Goal: Task Accomplishment & Management: Use online tool/utility

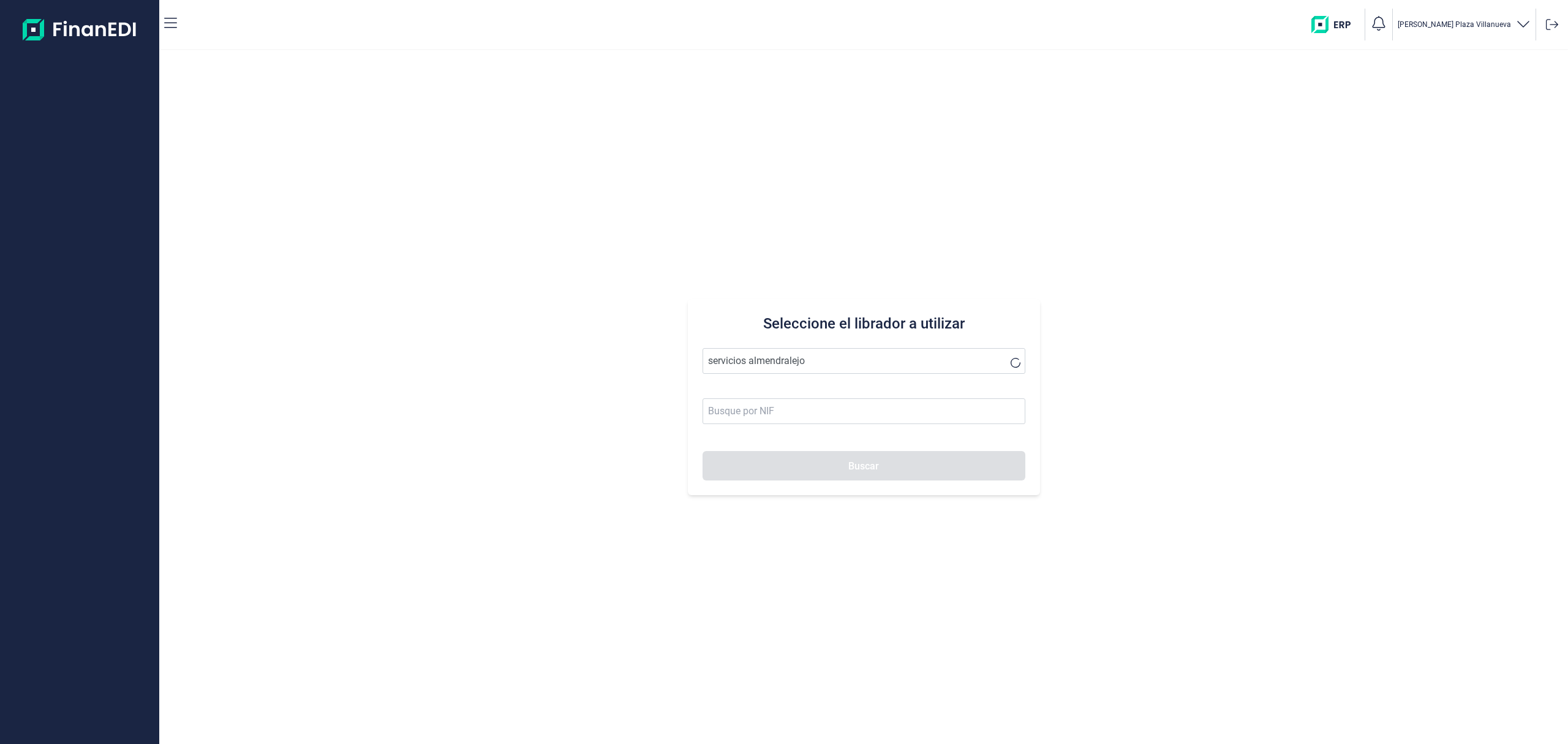
click at [805, 467] on button "Buscar" at bounding box center [864, 465] width 323 height 30
click at [777, 386] on li "ALQUILER OBRAS Y SERVICIOS ALMENDRALEJO SL" at bounding box center [864, 391] width 323 height 24
type input "ALQUILER OBRAS Y SERVICIOS ALMENDRALEJO SL"
type input "B06707947"
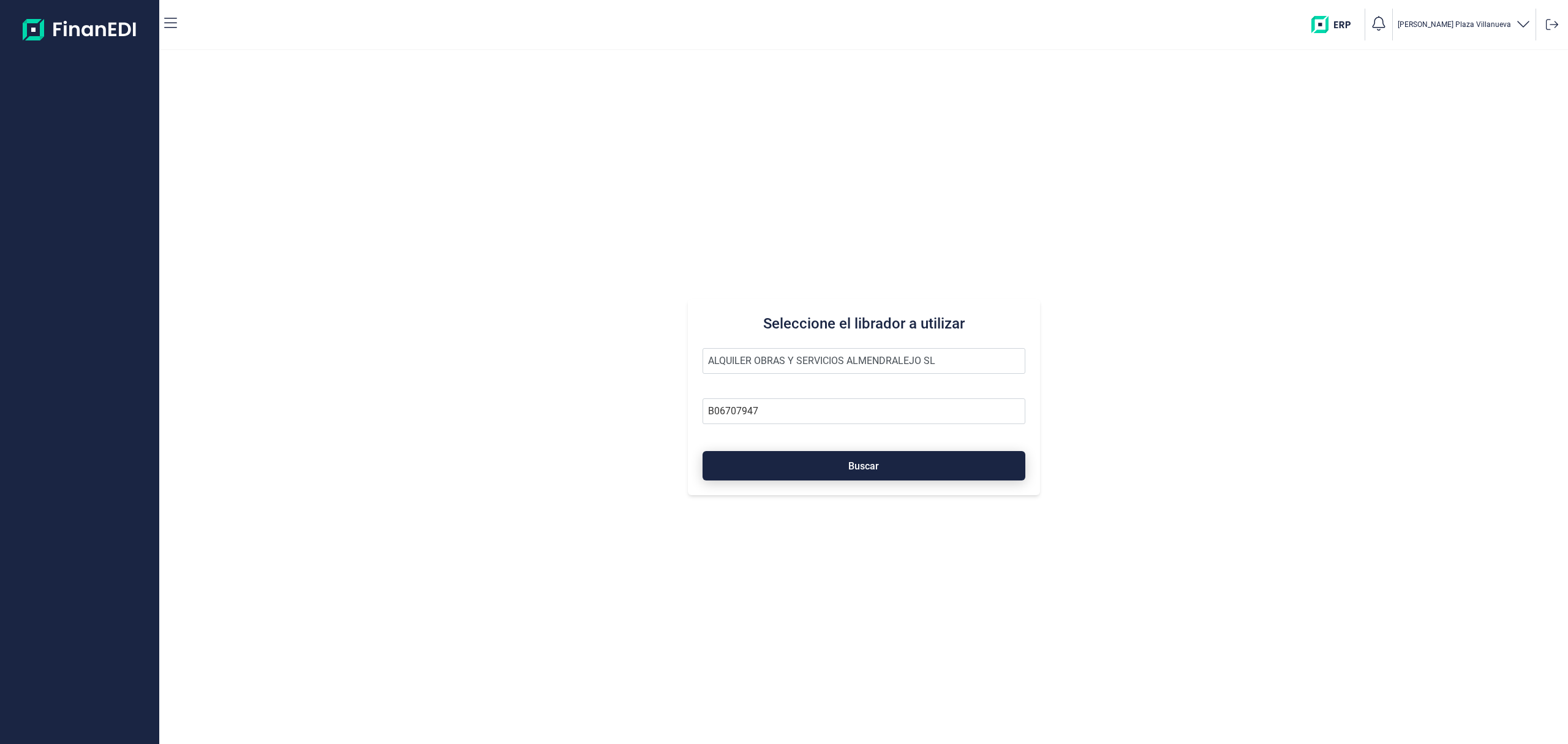
click at [805, 459] on button "Buscar" at bounding box center [864, 465] width 323 height 30
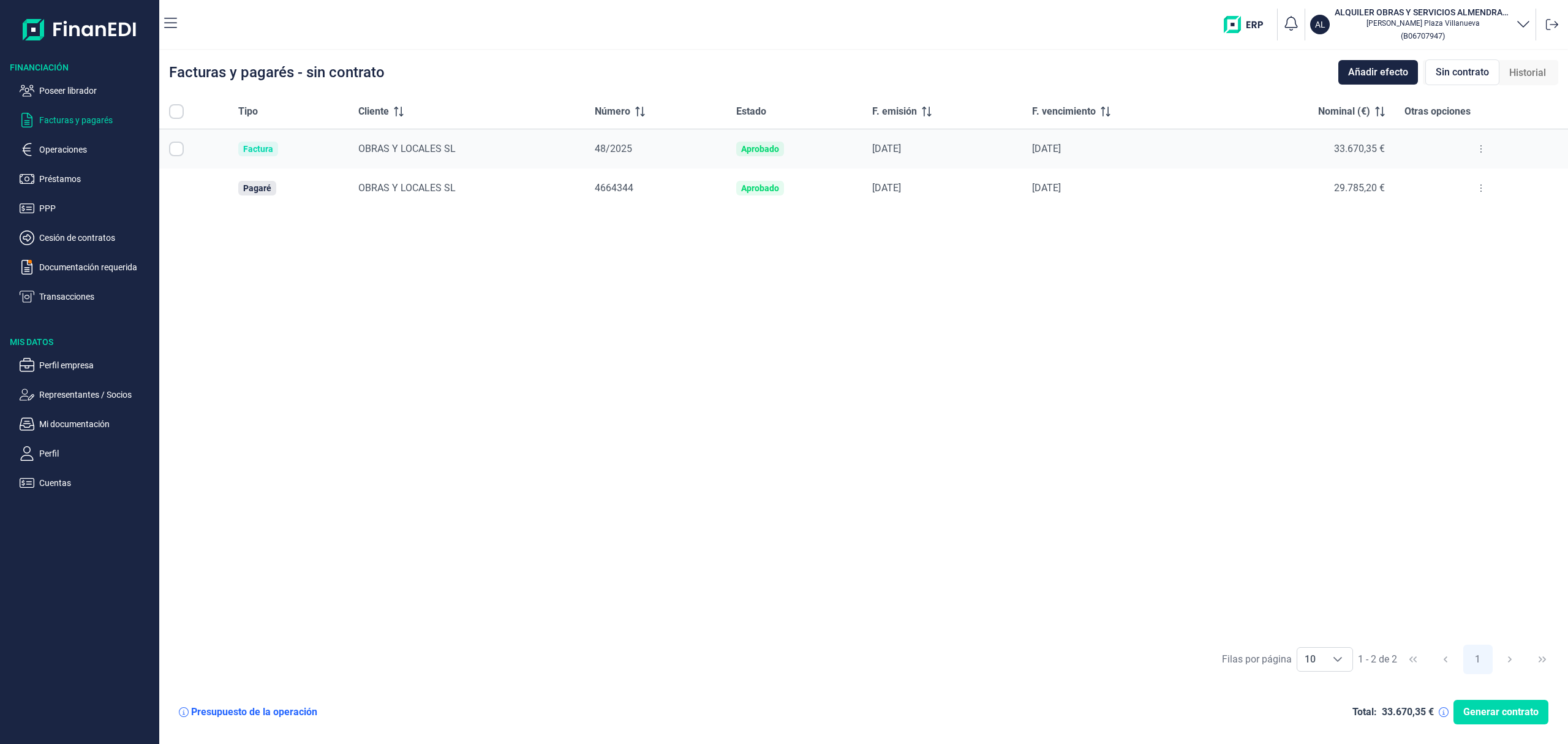
checkbox input "true"
click at [1475, 145] on button at bounding box center [1481, 149] width 22 height 20
click at [1428, 177] on span "Ver detalle de la factura" at bounding box center [1436, 179] width 89 height 12
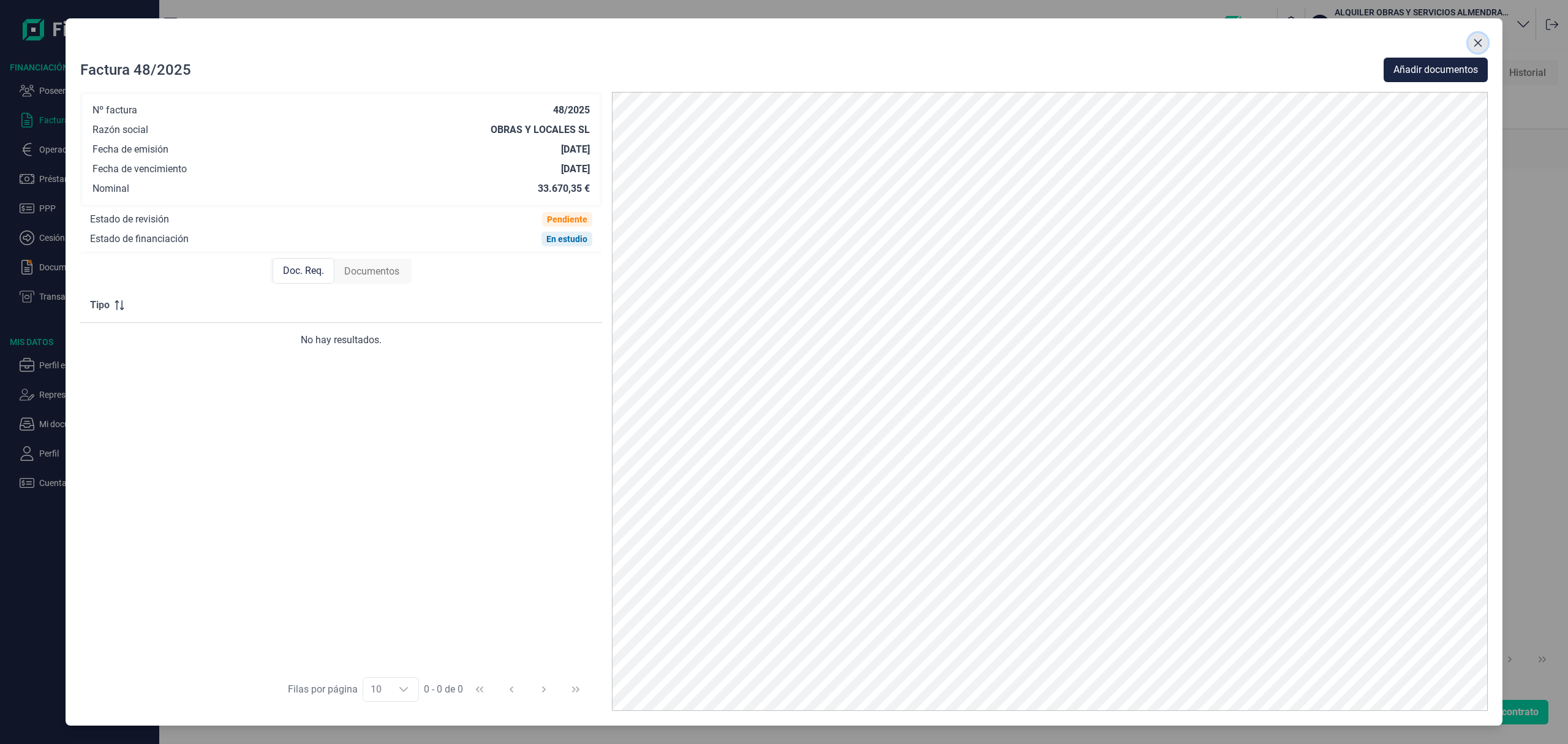
click at [1479, 40] on icon "Close" at bounding box center [1478, 43] width 10 height 10
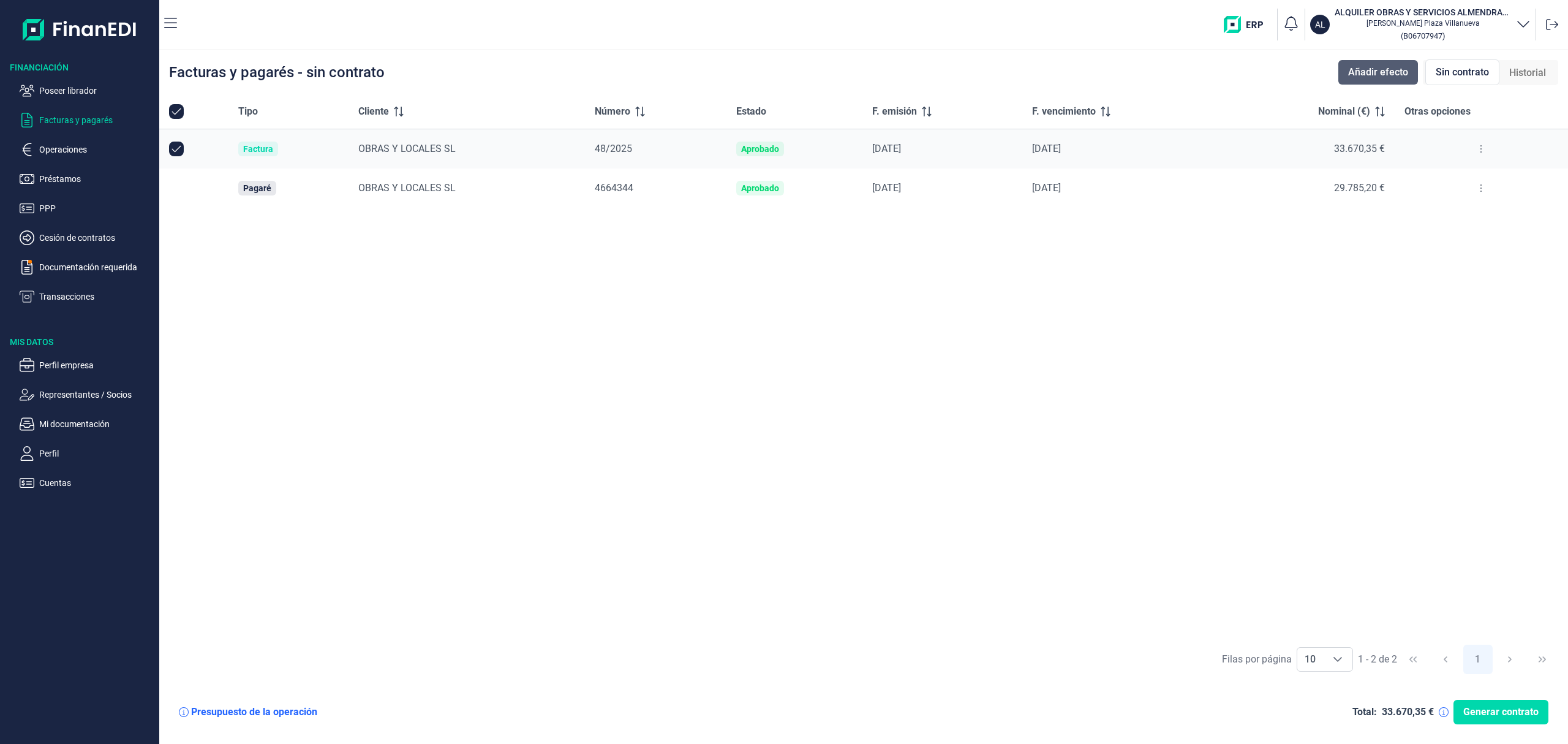
click at [1404, 72] on span "Añadir efecto" at bounding box center [1378, 72] width 60 height 14
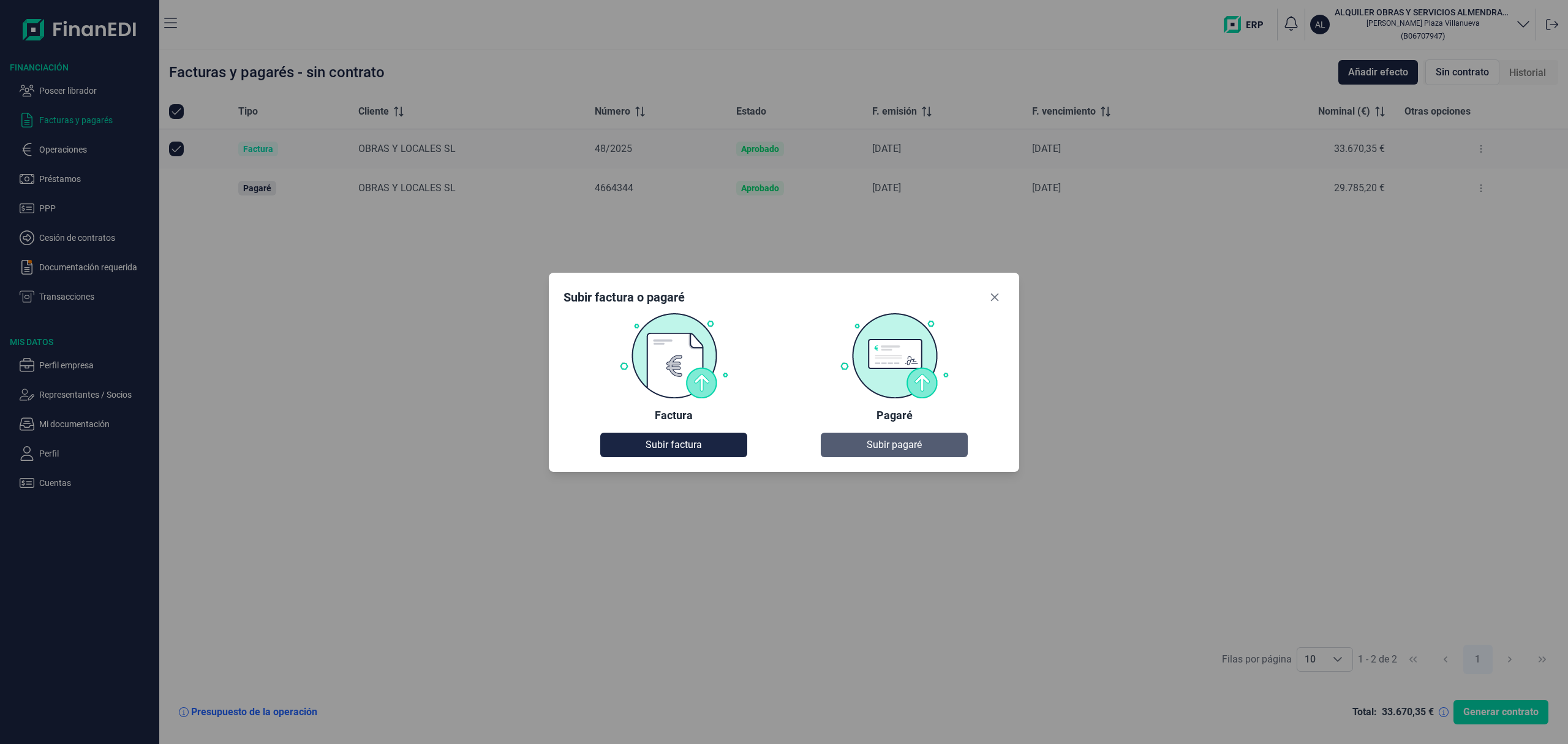
click at [868, 445] on span "Subir pagaré" at bounding box center [894, 445] width 55 height 14
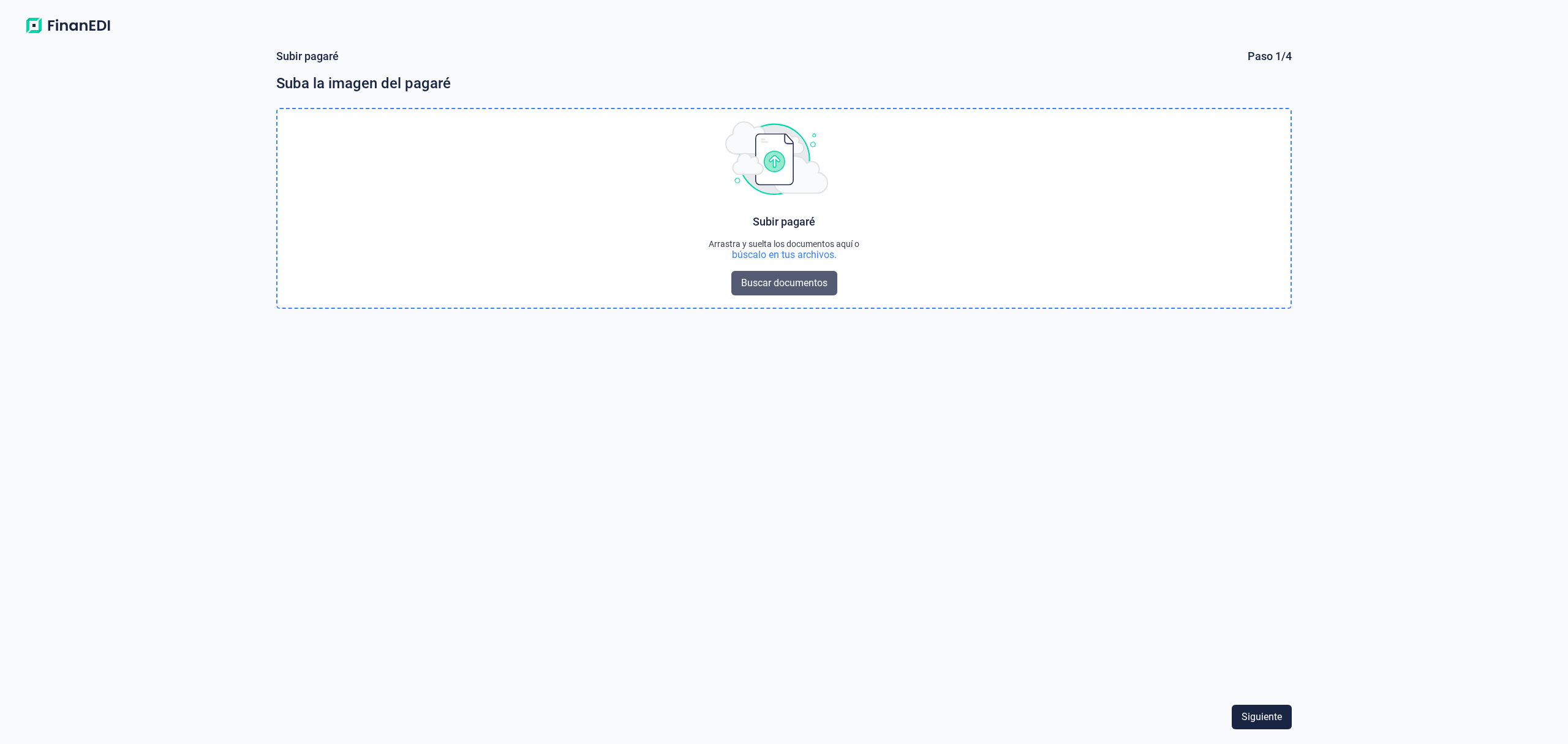
click at [793, 277] on span "Buscar documentos" at bounding box center [784, 283] width 86 height 14
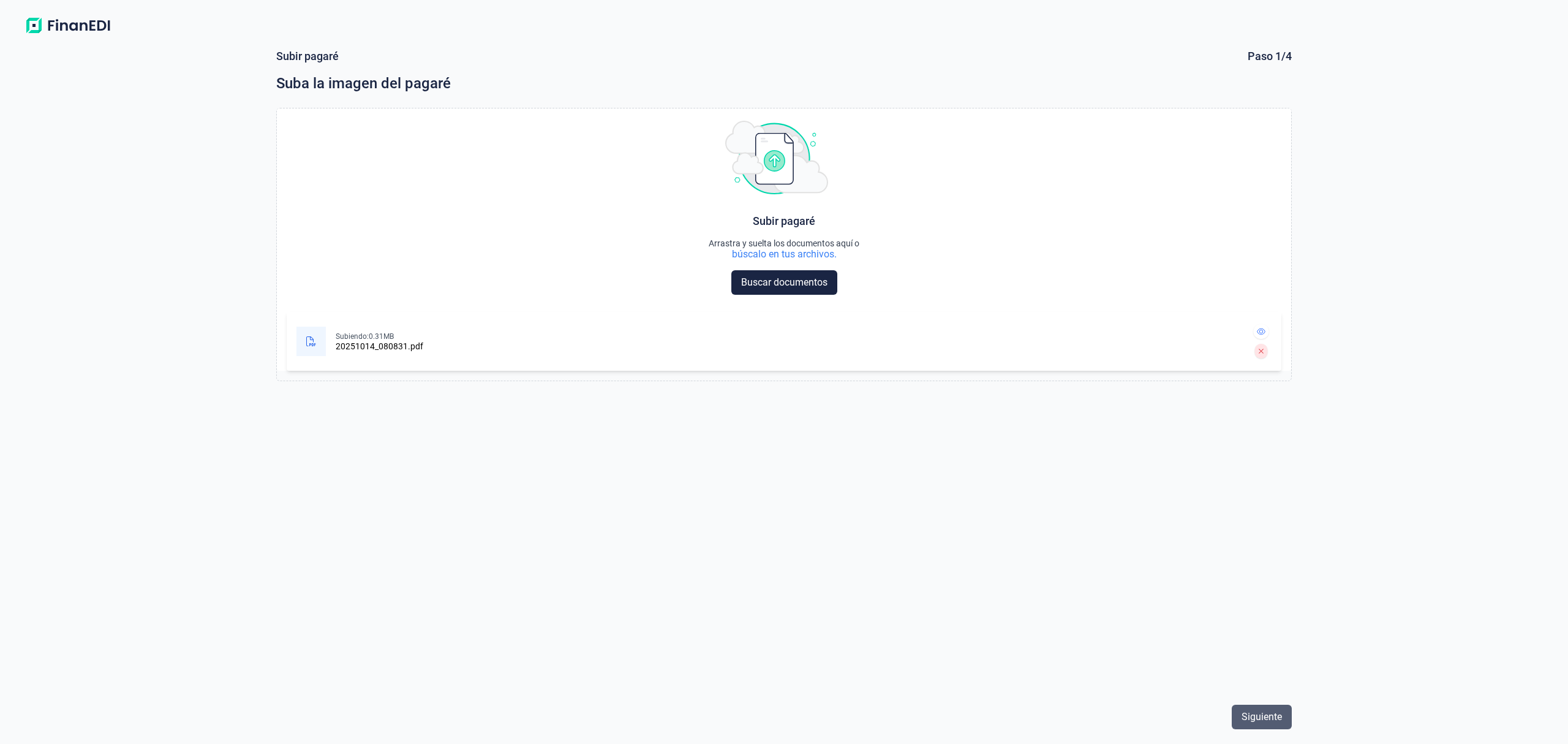
click at [1275, 716] on span "Siguiente" at bounding box center [1262, 717] width 41 height 14
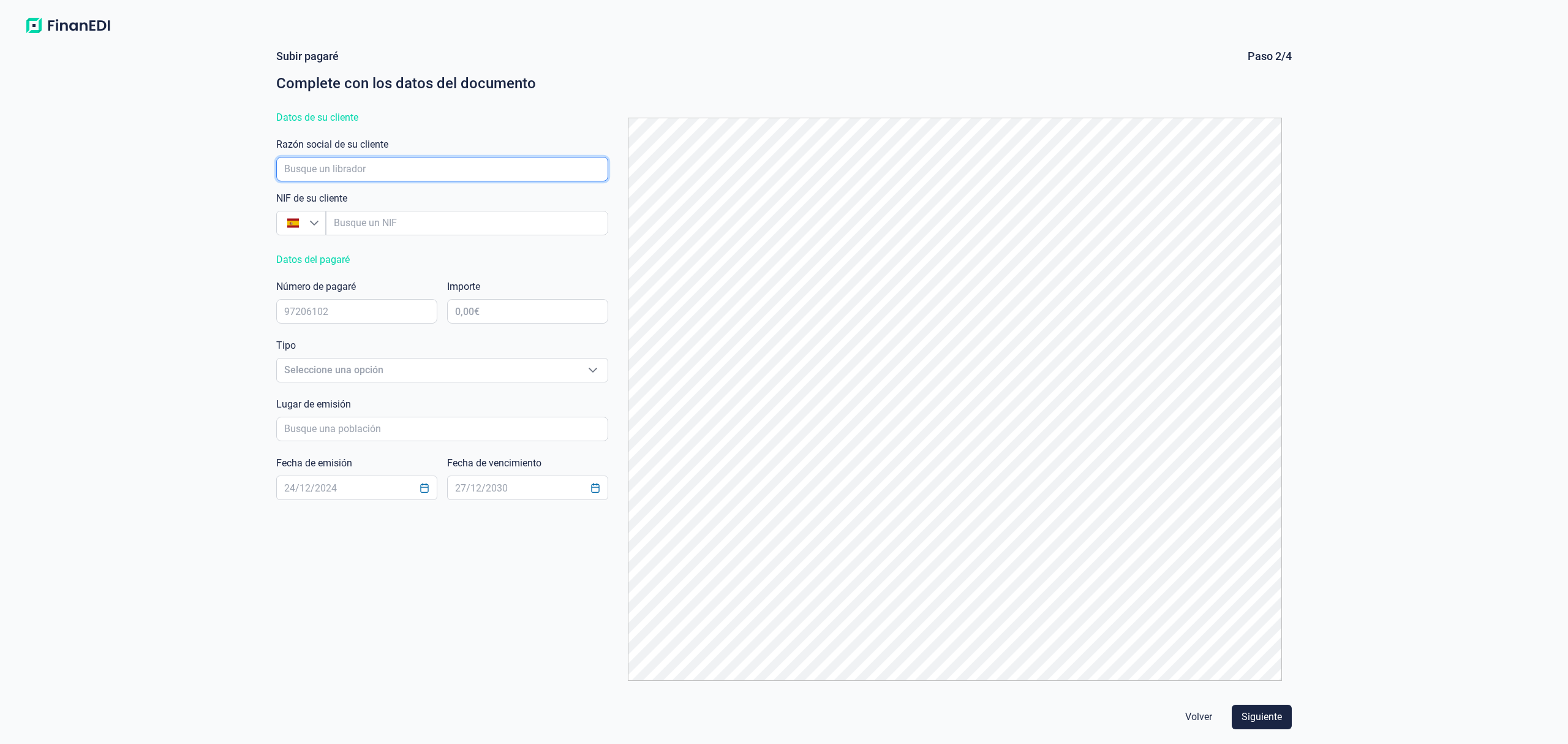
click at [370, 169] on input "empresaAutocomplete" at bounding box center [442, 169] width 332 height 24
click at [363, 221] on input "empresaAutocomplete" at bounding box center [467, 223] width 282 height 24
click at [407, 256] on li "OBRAS Y LOCALES SL" at bounding box center [467, 257] width 282 height 30
type input "B23748643"
type input "OBRAS Y LOCALES SL"
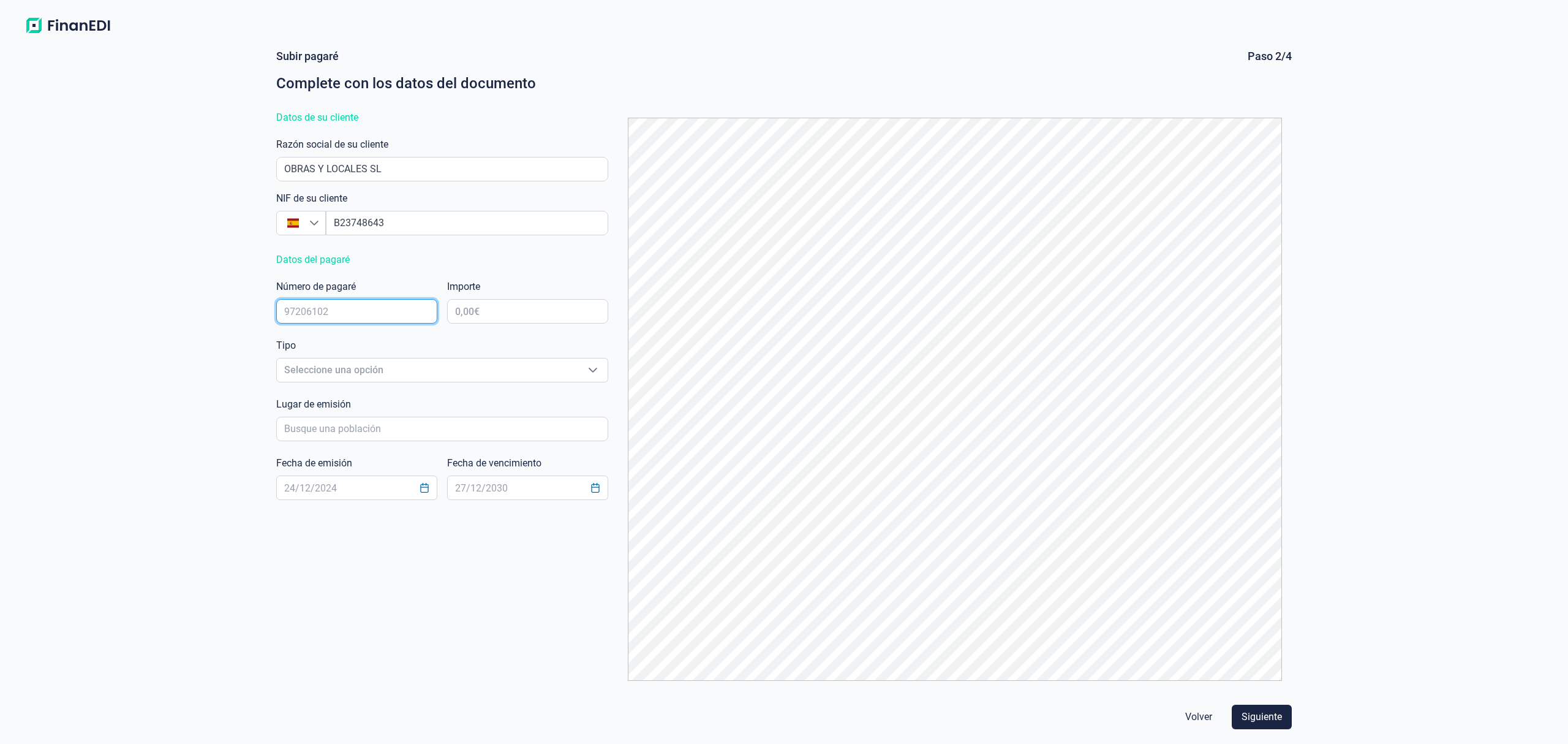
click at [350, 315] on input "text" at bounding box center [357, 311] width 161 height 24
type input "46643456"
type input "33.670,35 €"
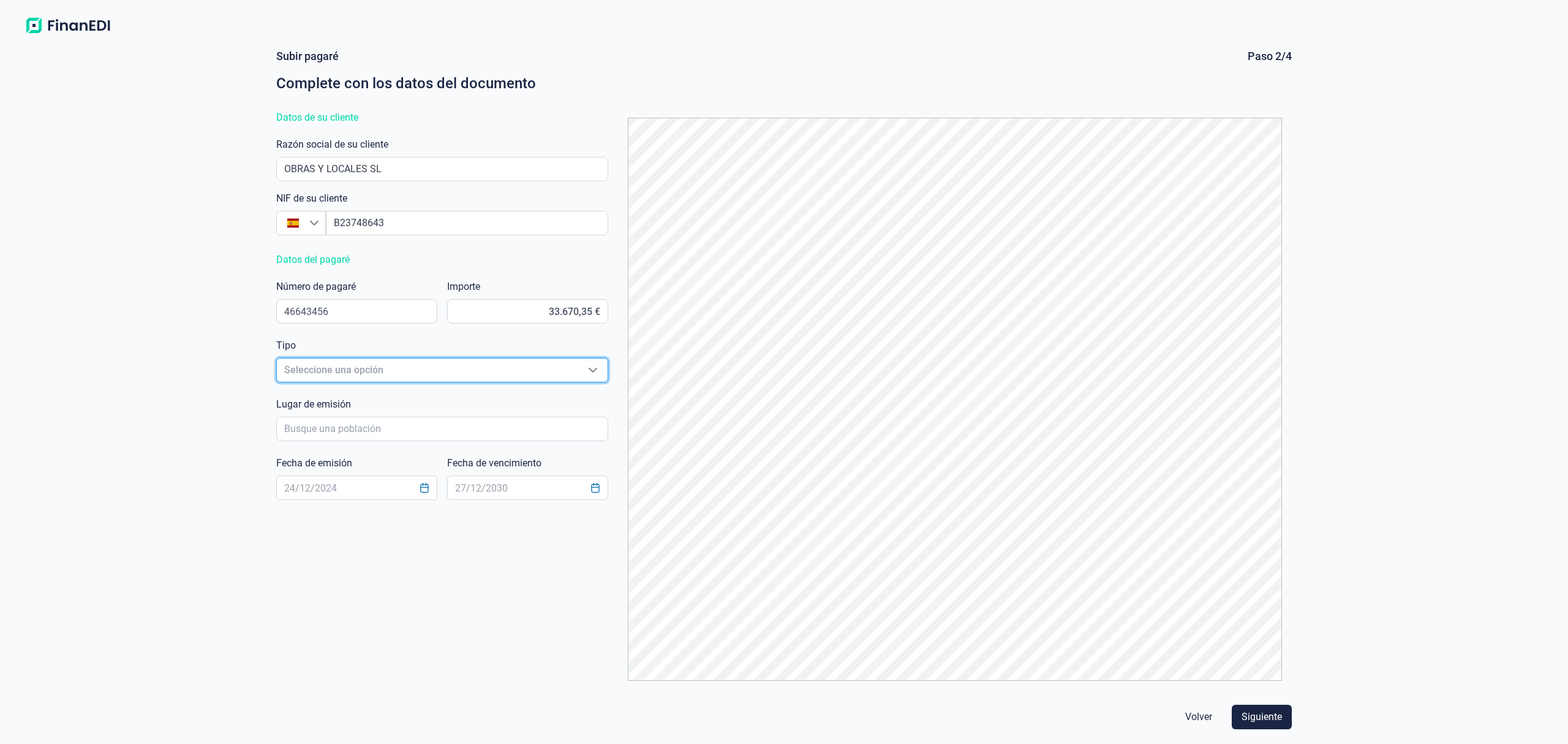
click at [346, 357] on div "Tipo Seleccione una opción Seleccione una opción" at bounding box center [442, 363] width 332 height 49
click at [349, 370] on span "Seleccione una opción" at bounding box center [427, 369] width 302 height 23
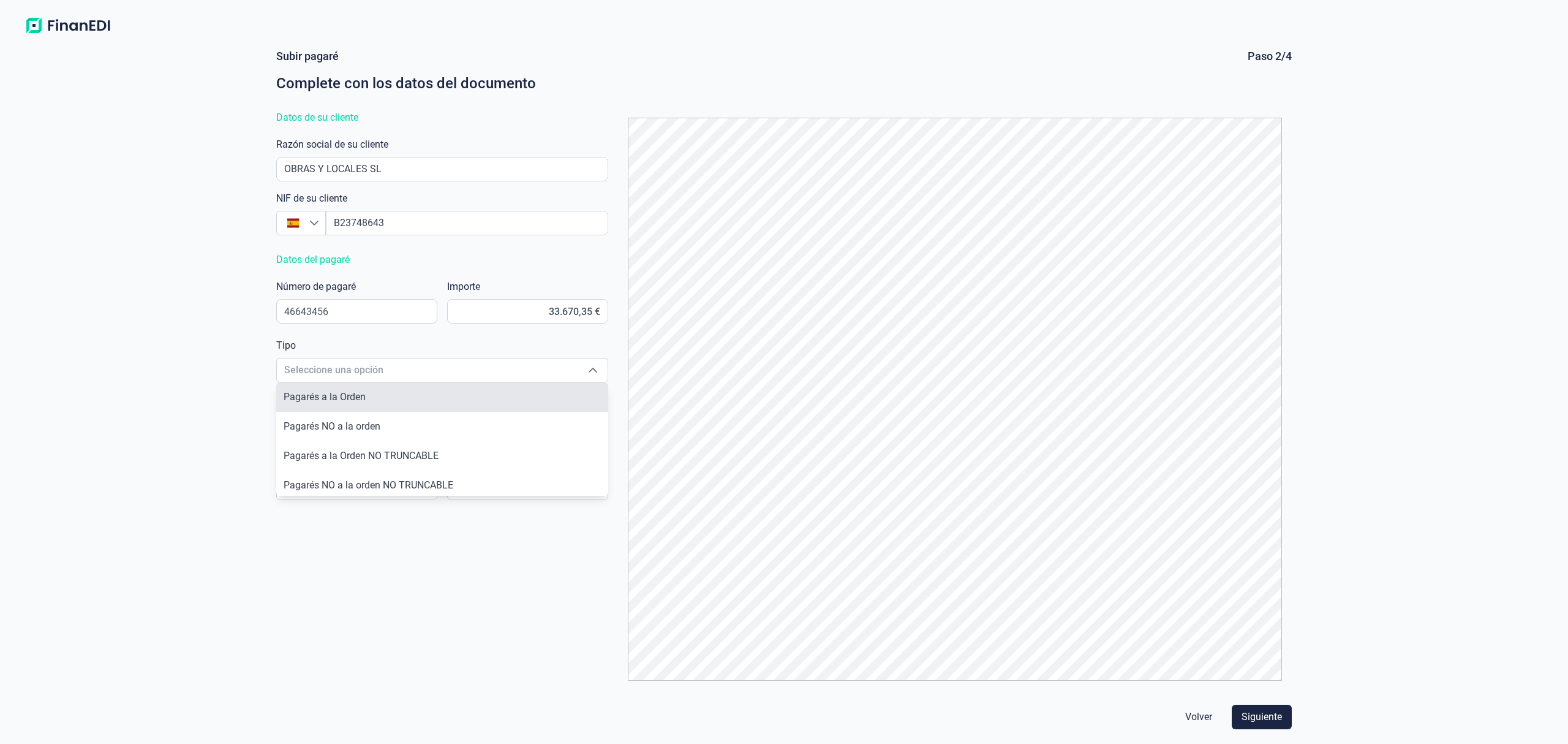
click at [364, 394] on span "Pagarés a la Orden" at bounding box center [325, 397] width 82 height 12
type input "Pagarés a la Orden"
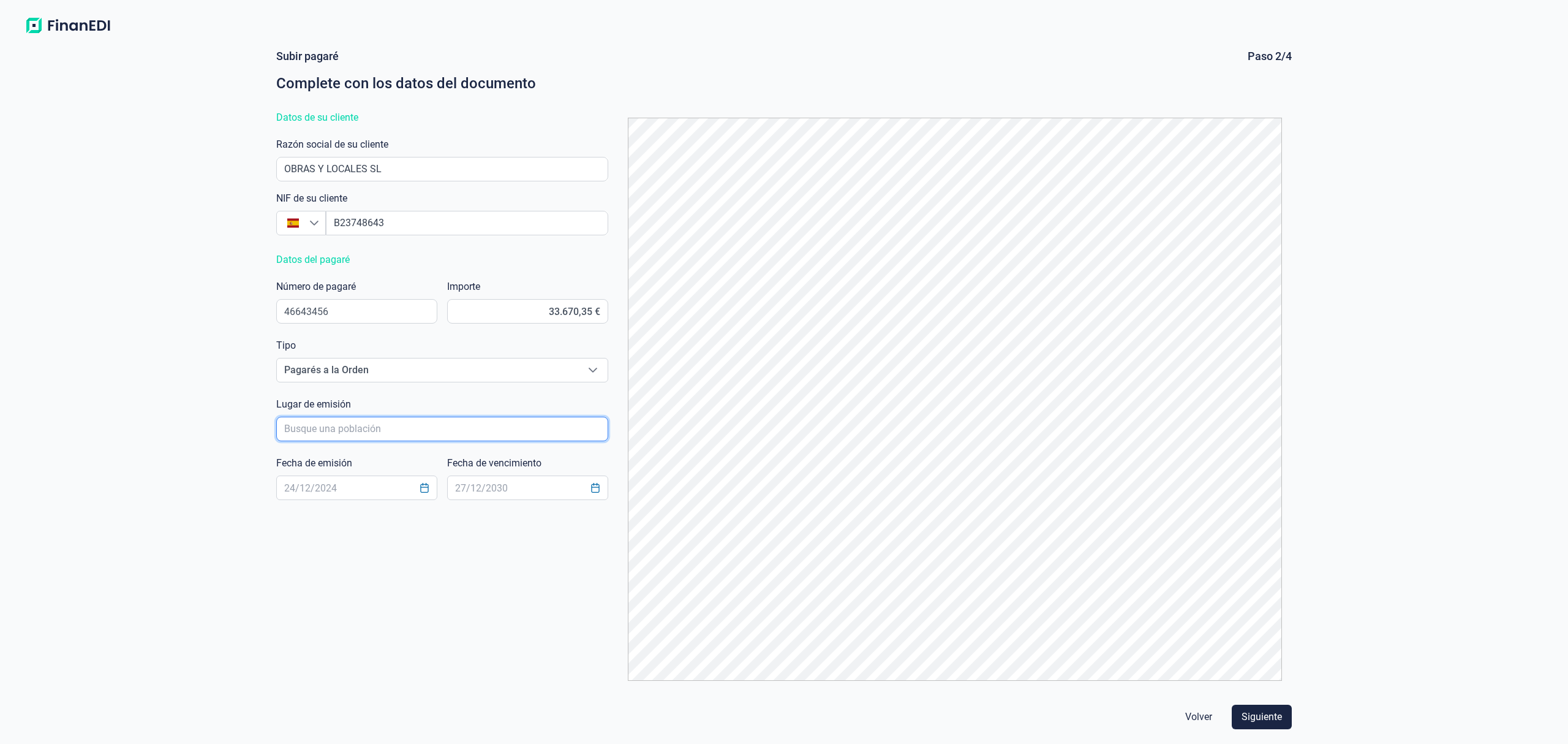
click at [348, 429] on input "poblacionAutocomplete" at bounding box center [442, 429] width 332 height 24
type input "[GEOGRAPHIC_DATA]"
click button "Volver" at bounding box center [1198, 716] width 47 height 24
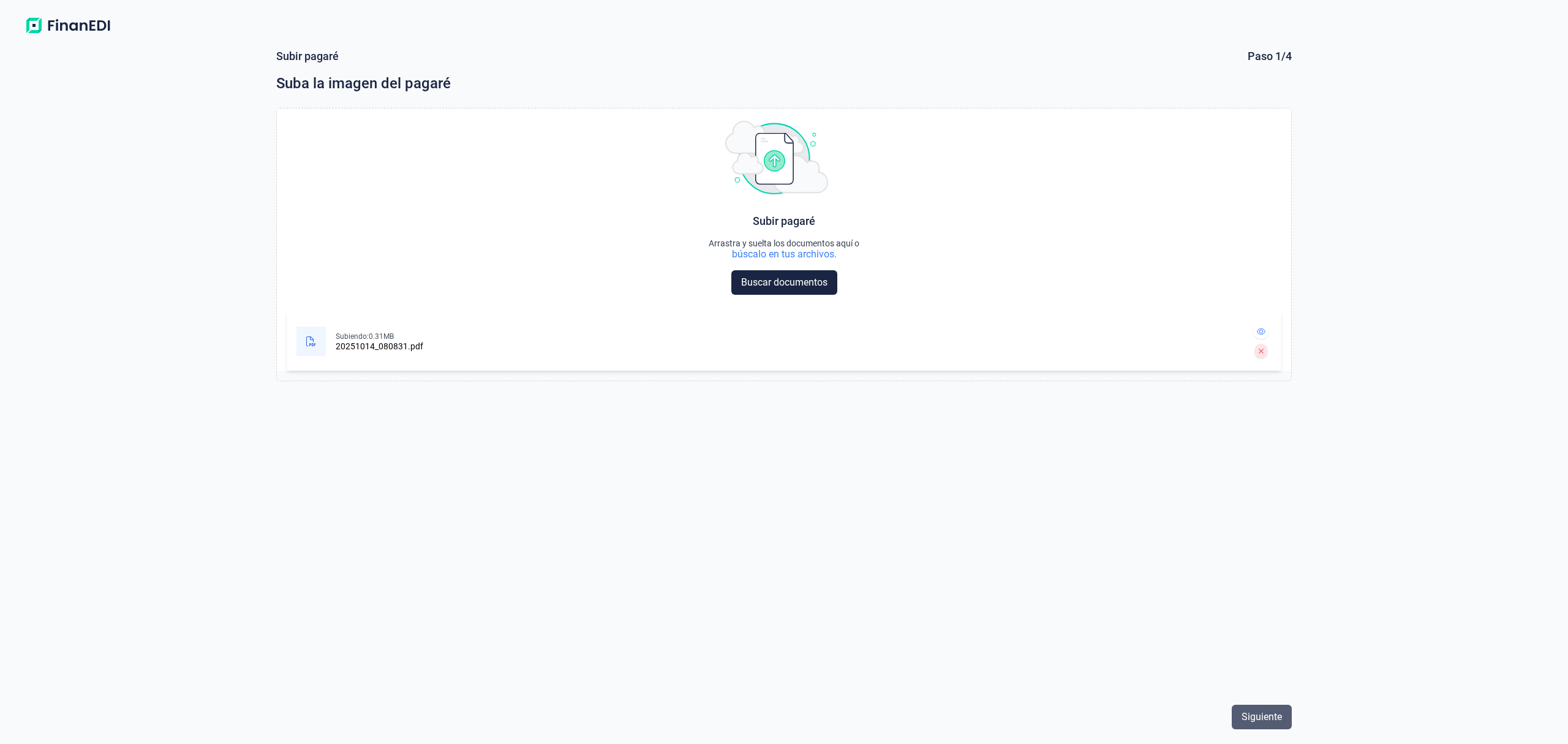
click at [1280, 718] on span "Siguiente" at bounding box center [1262, 717] width 41 height 14
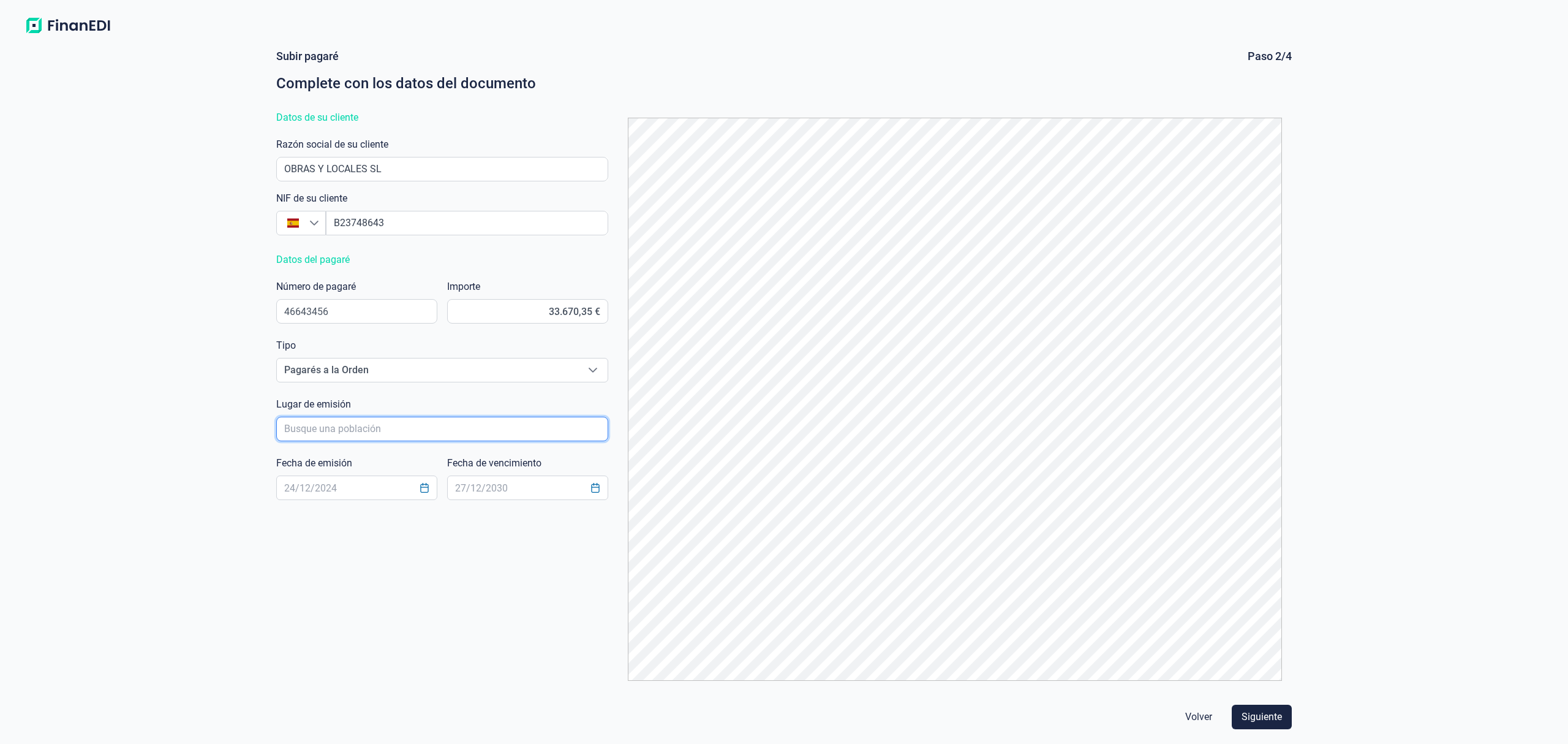
click at [354, 425] on input "poblacionAutocomplete" at bounding box center [442, 429] width 332 height 24
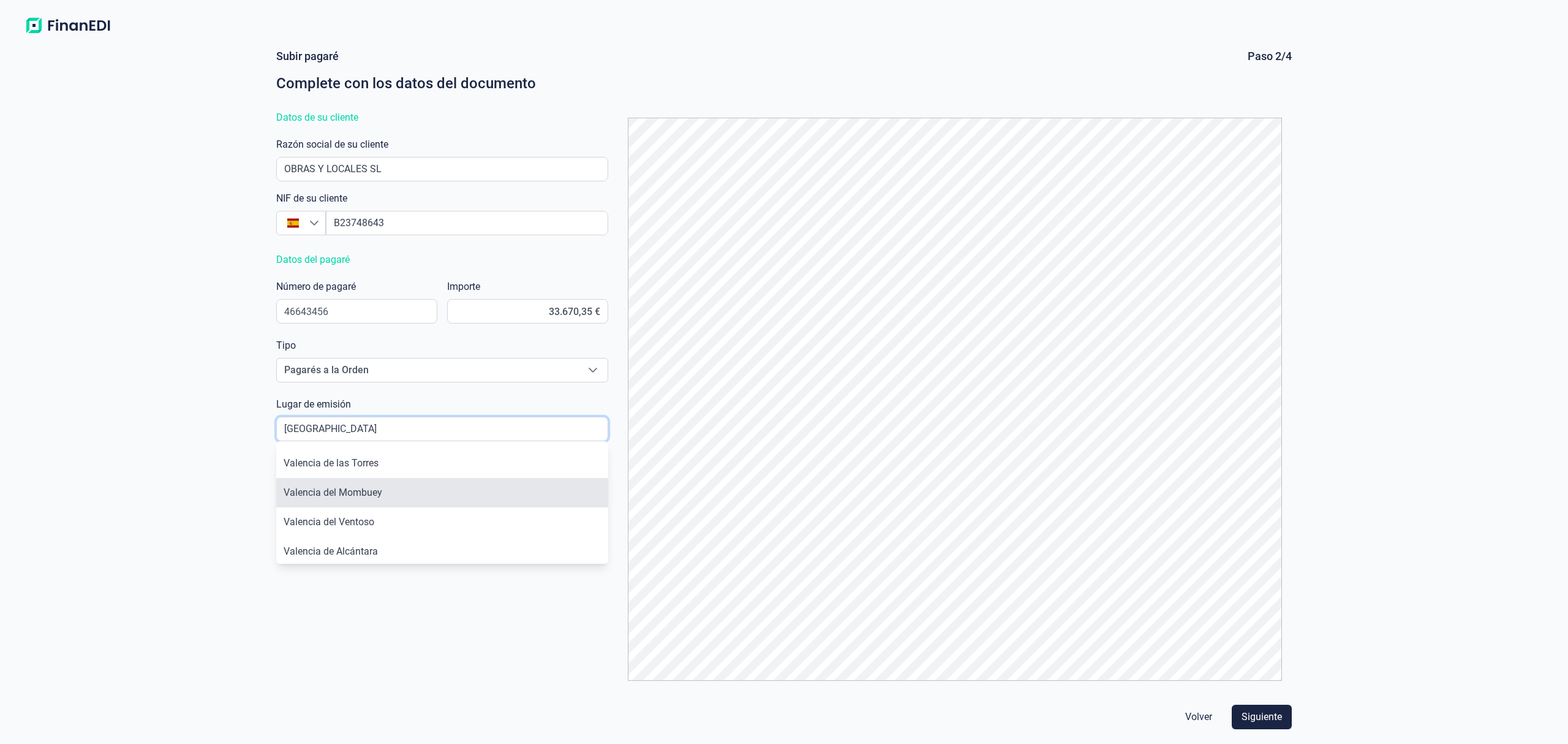
scroll to position [68, 0]
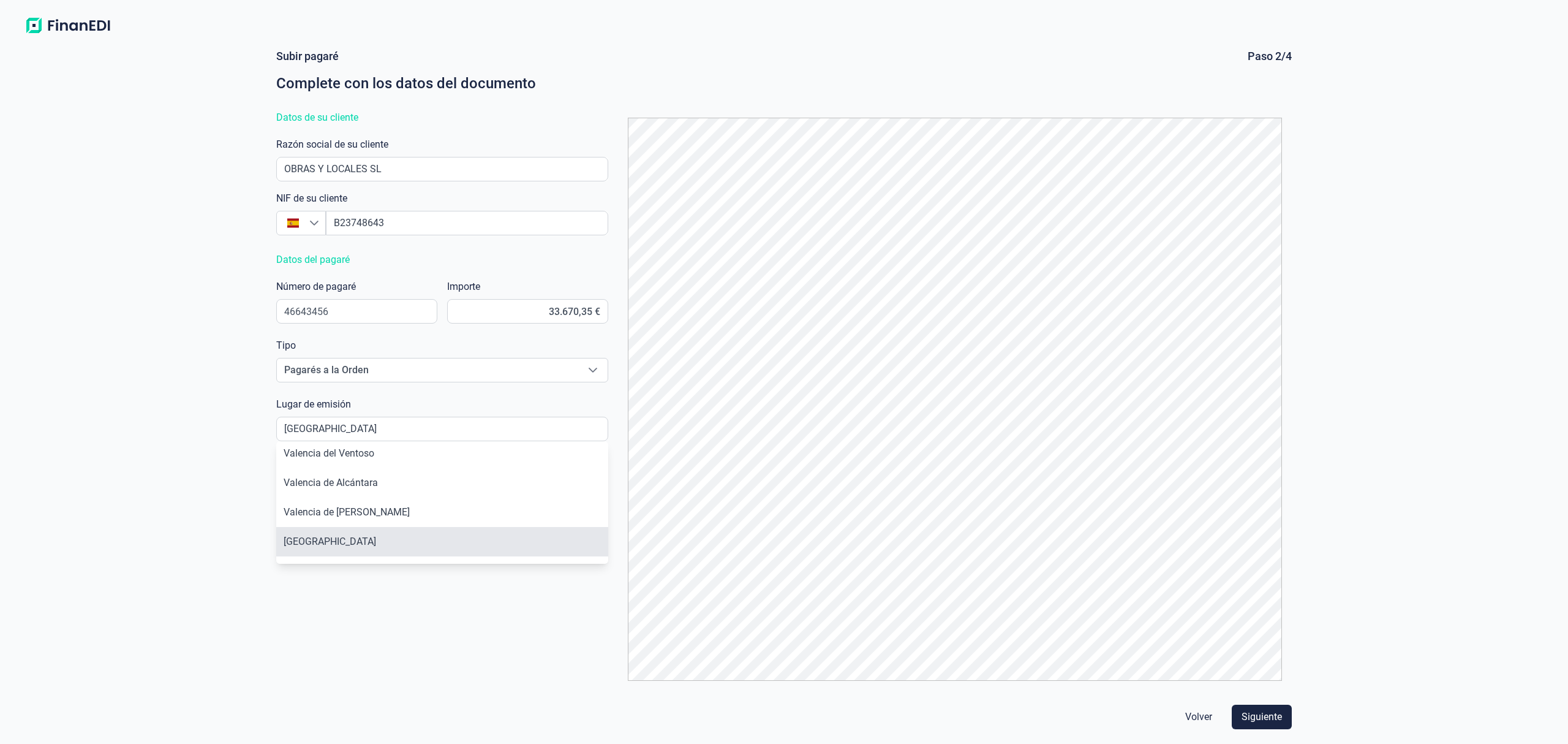
click at [356, 543] on li "[GEOGRAPHIC_DATA]" at bounding box center [442, 542] width 332 height 30
type input "[GEOGRAPHIC_DATA]"
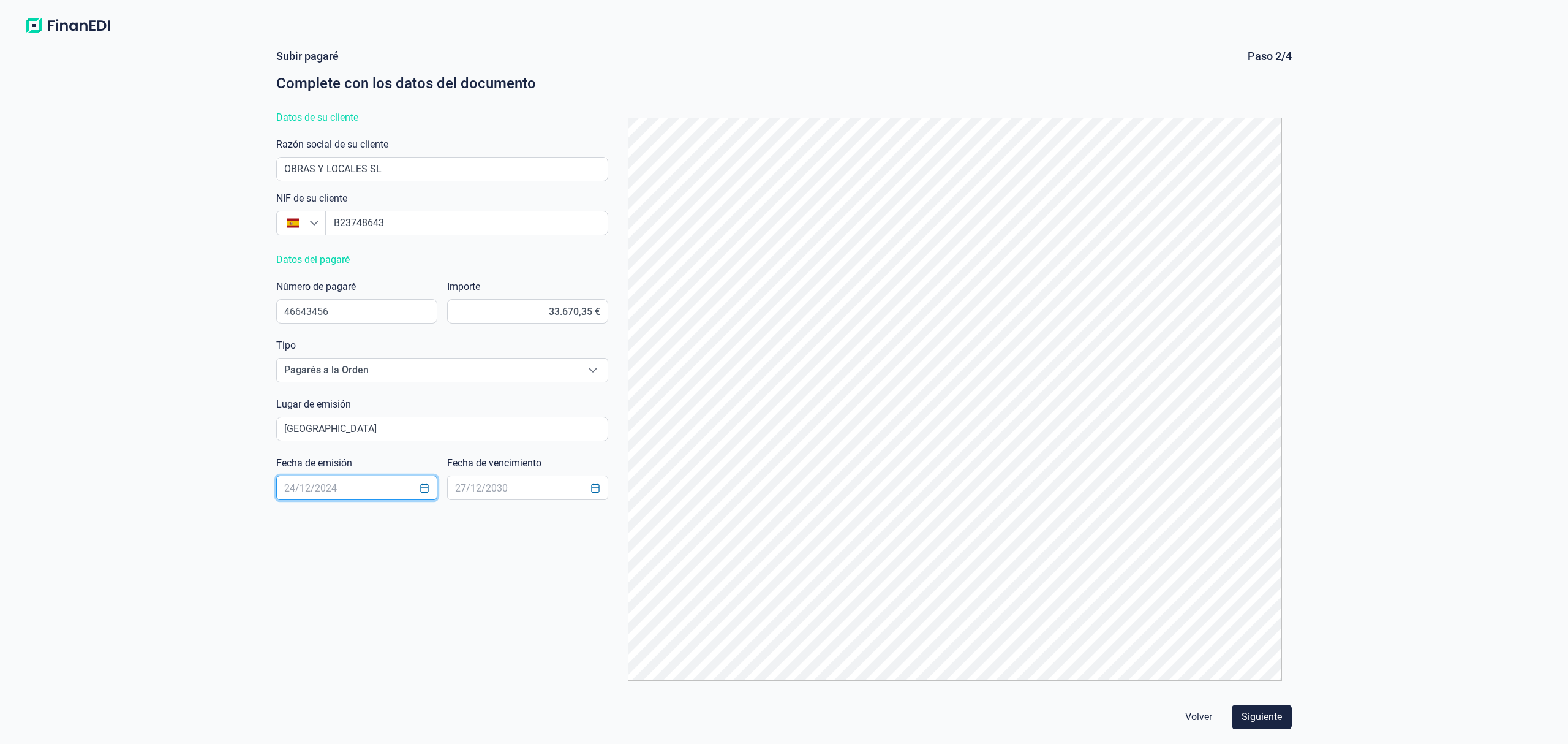
click at [321, 484] on input "text" at bounding box center [357, 488] width 161 height 24
click at [425, 488] on icon "Choose Date" at bounding box center [424, 488] width 10 height 10
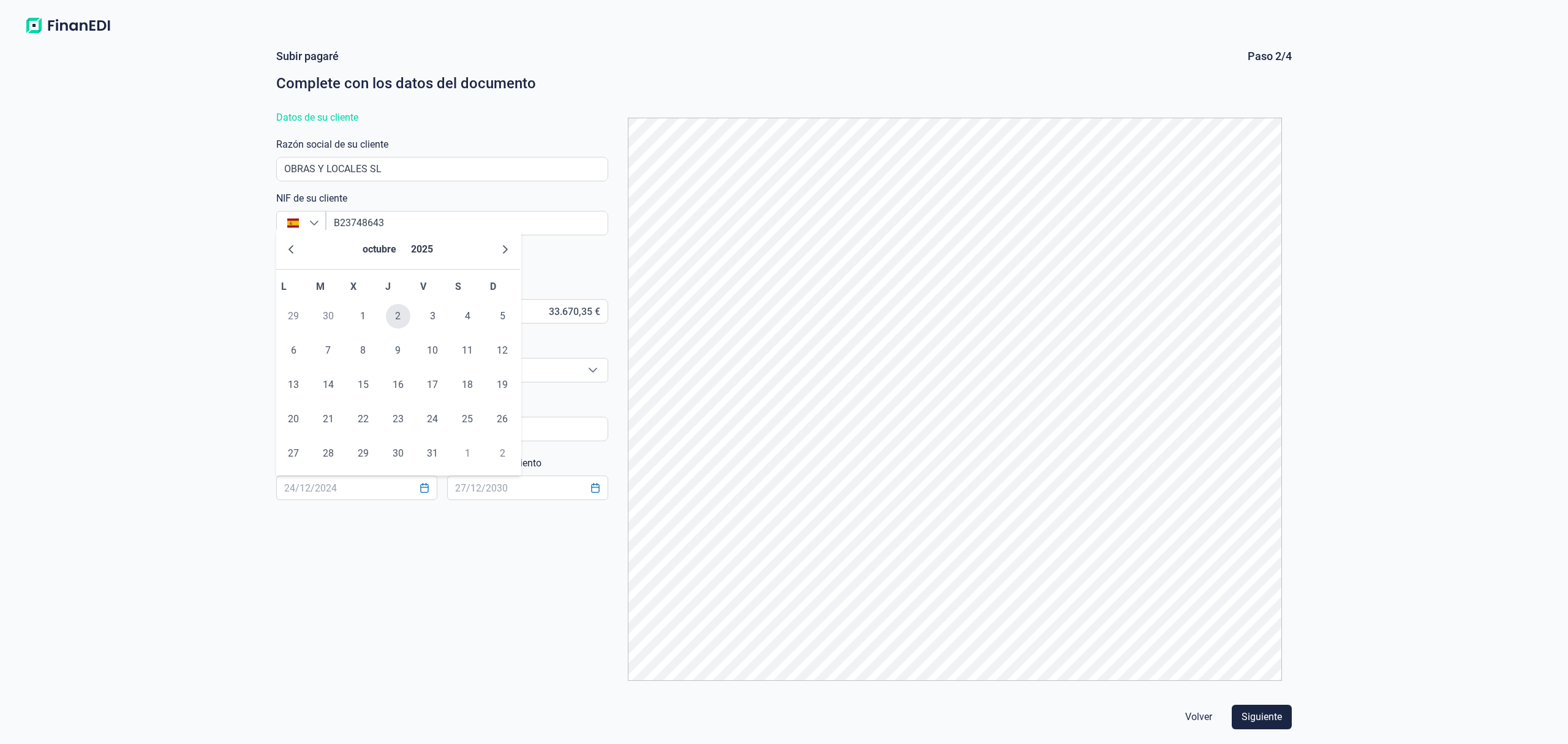
click at [393, 314] on span "2" at bounding box center [397, 315] width 24 height 24
type input "[DATE]"
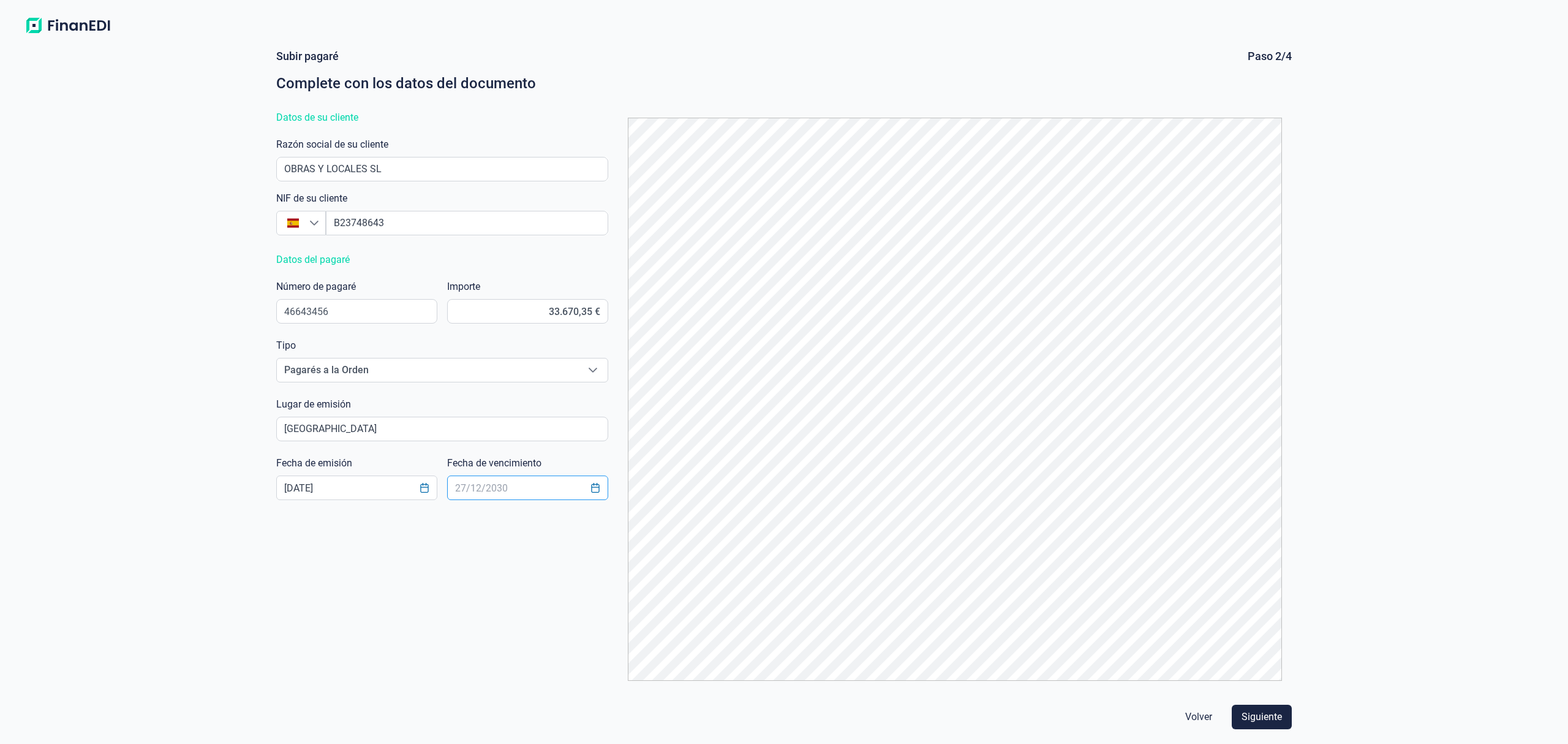
click at [479, 488] on input "text" at bounding box center [527, 488] width 161 height 24
click at [594, 484] on icon "Choose Date" at bounding box center [595, 488] width 8 height 10
click at [482, 486] on input "text" at bounding box center [527, 488] width 161 height 24
type input "05/03/20266"
click at [515, 579] on div "Subir pagaré Paso 2/4 Complete con los datos del documento Datos de su cliente …" at bounding box center [784, 369] width 1026 height 641
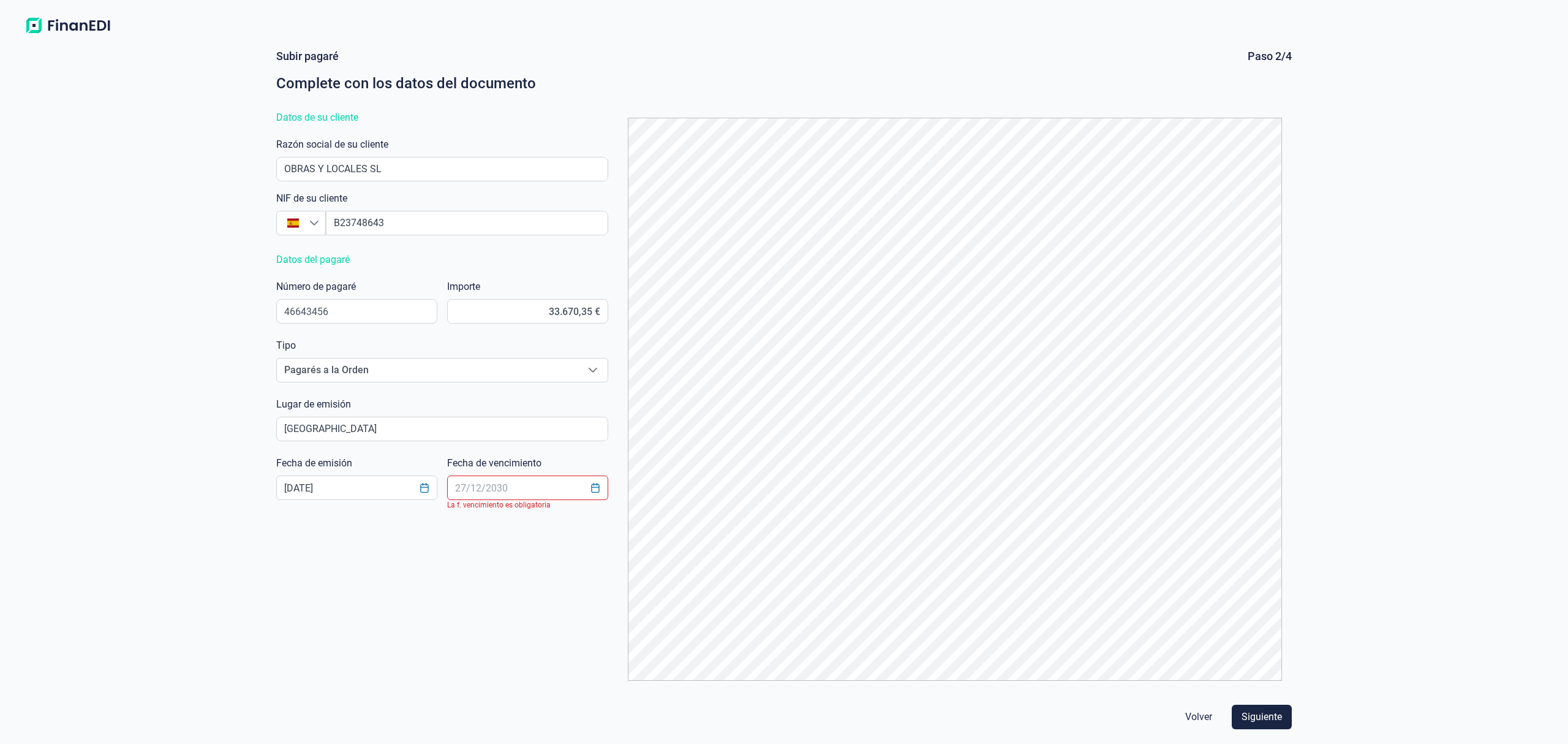
drag, startPoint x: 485, startPoint y: 474, endPoint x: 482, endPoint y: 486, distance: 12.4
click at [485, 475] on div "Fecha de vencimiento La f. vencimiento es obligatoria" at bounding box center [527, 480] width 161 height 49
click at [482, 486] on input "text" at bounding box center [527, 488] width 161 height 24
type input "[DATE]"
click button "Volver" at bounding box center [1198, 716] width 47 height 24
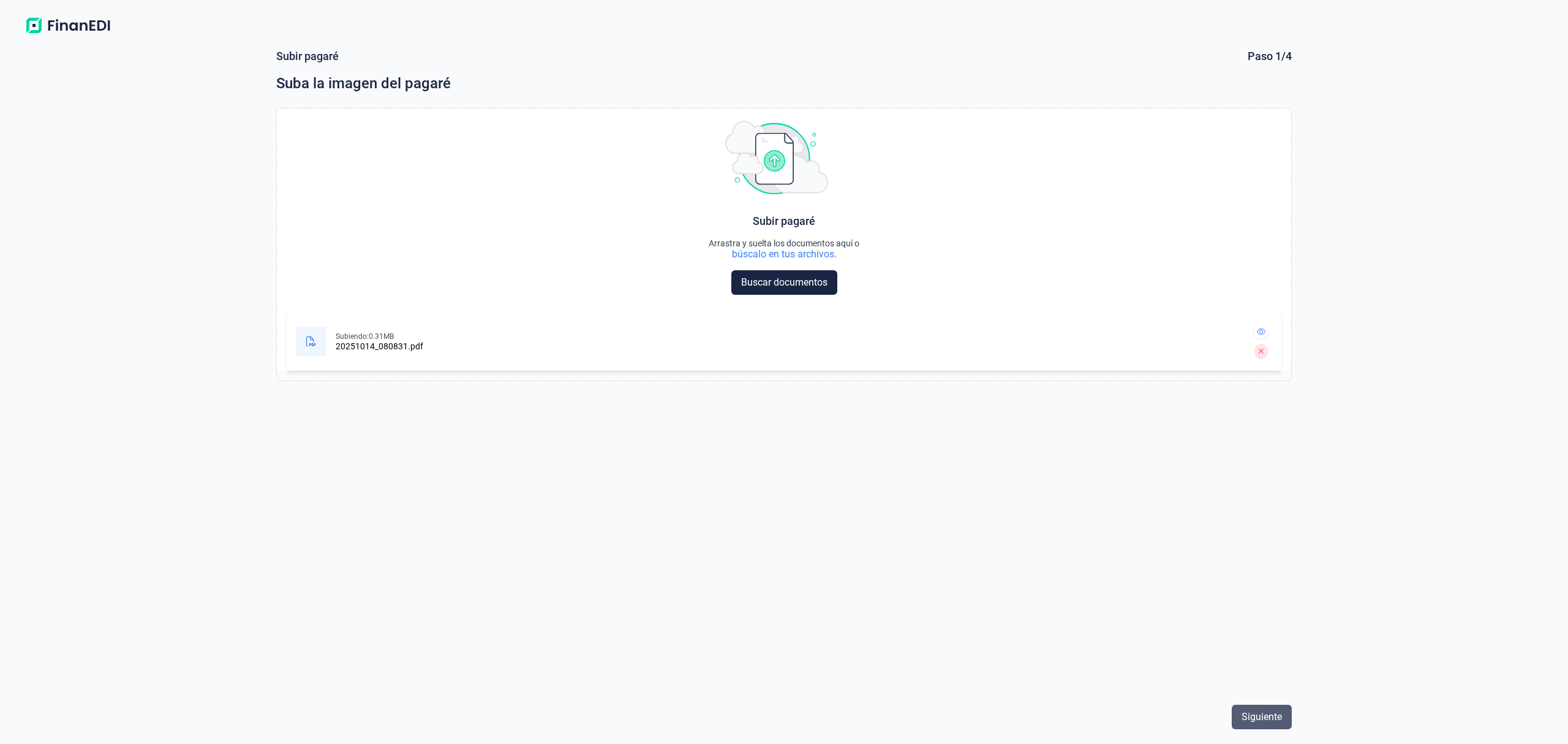
click at [1276, 714] on span "Siguiente" at bounding box center [1262, 717] width 41 height 14
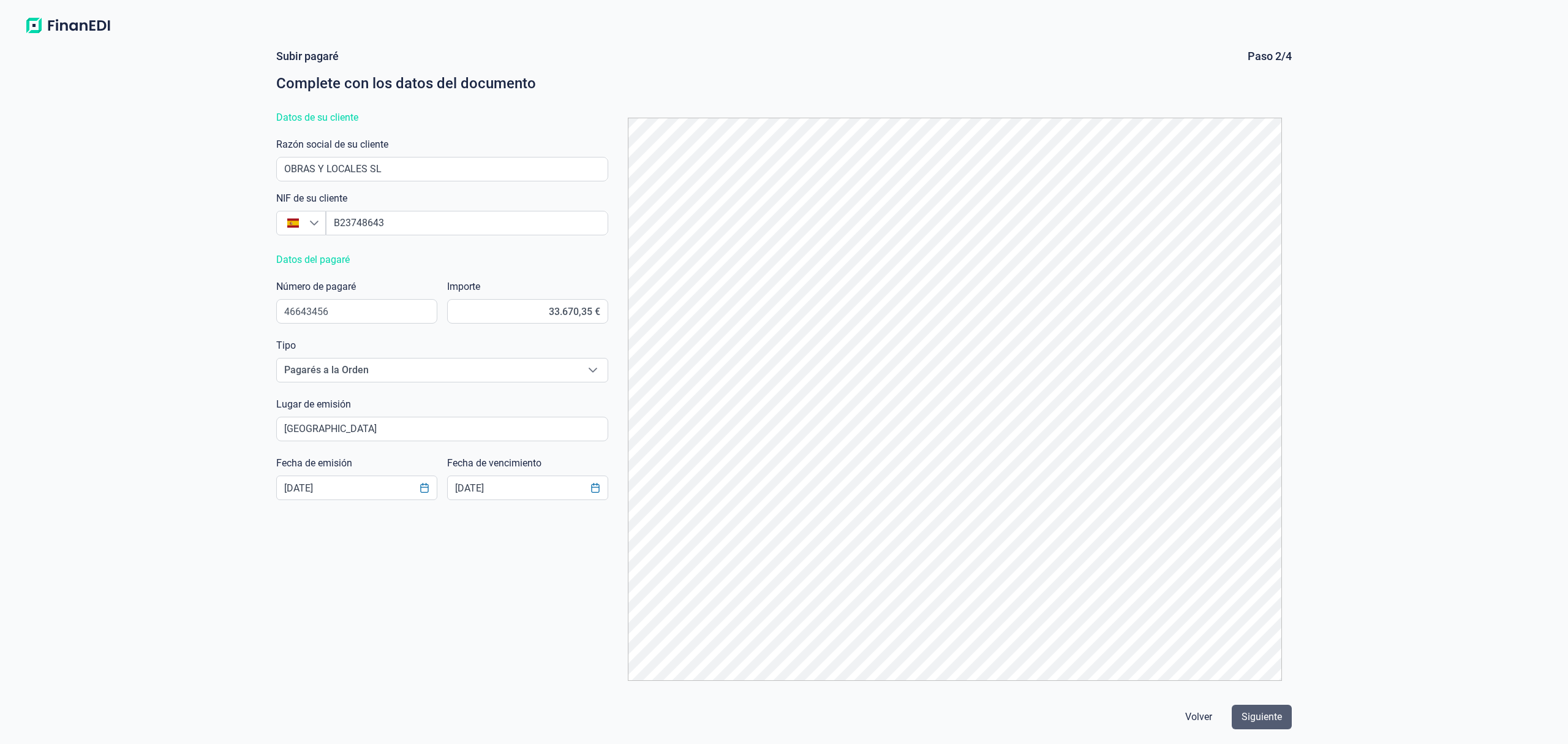
click at [1255, 714] on span "Siguiente" at bounding box center [1262, 717] width 41 height 14
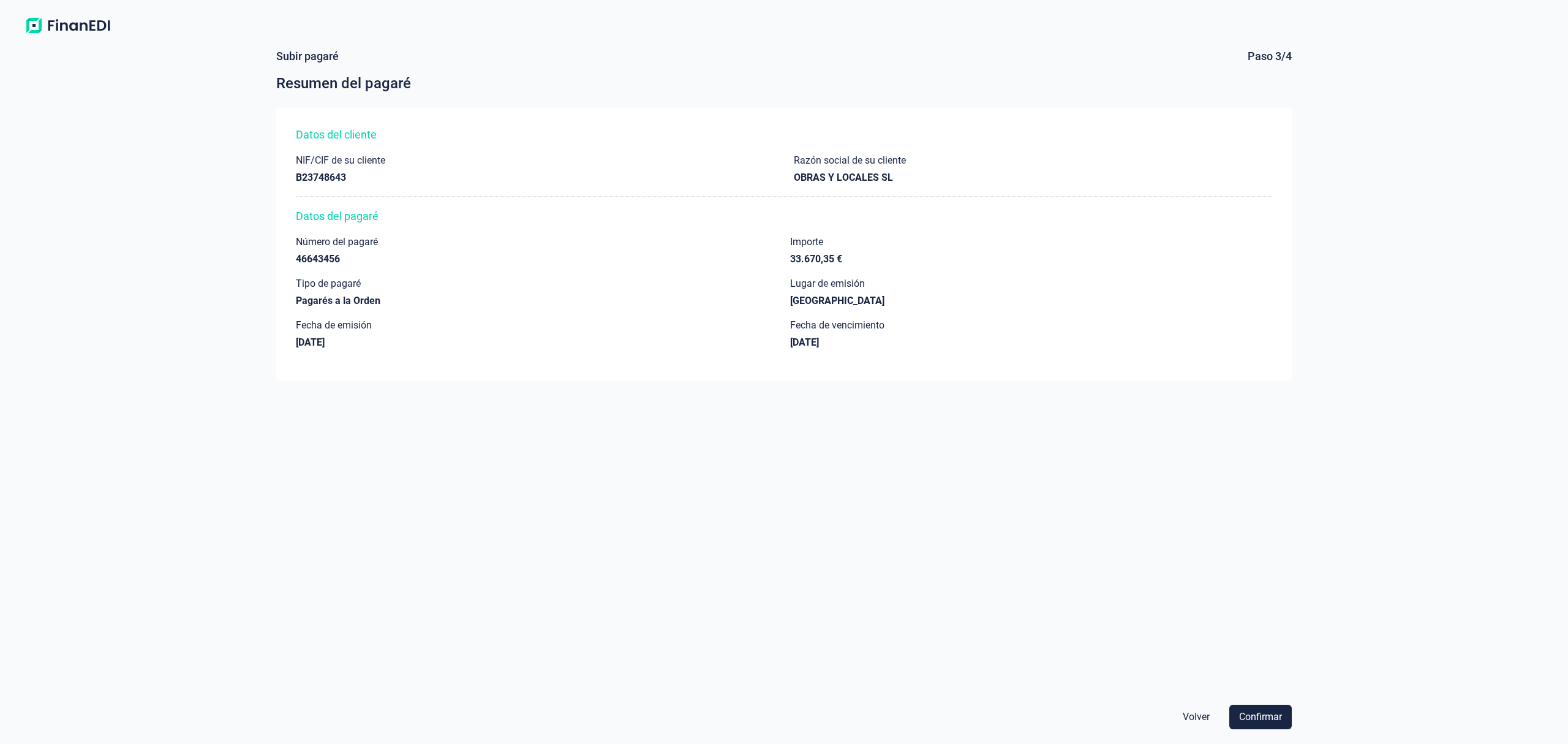
click at [1255, 714] on span "Confirmar" at bounding box center [1260, 717] width 43 height 14
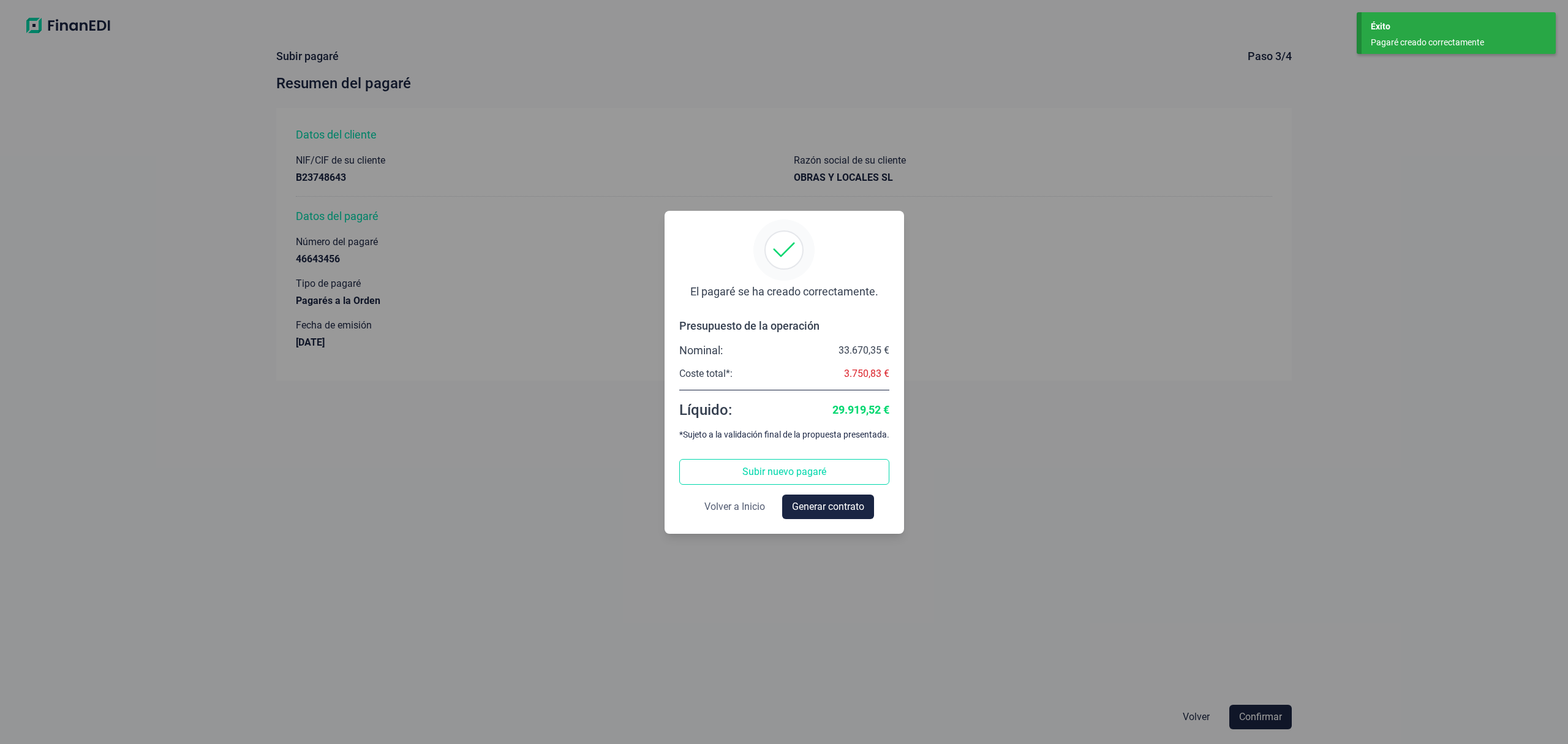
click at [746, 503] on span "Volver a Inicio" at bounding box center [734, 507] width 60 height 14
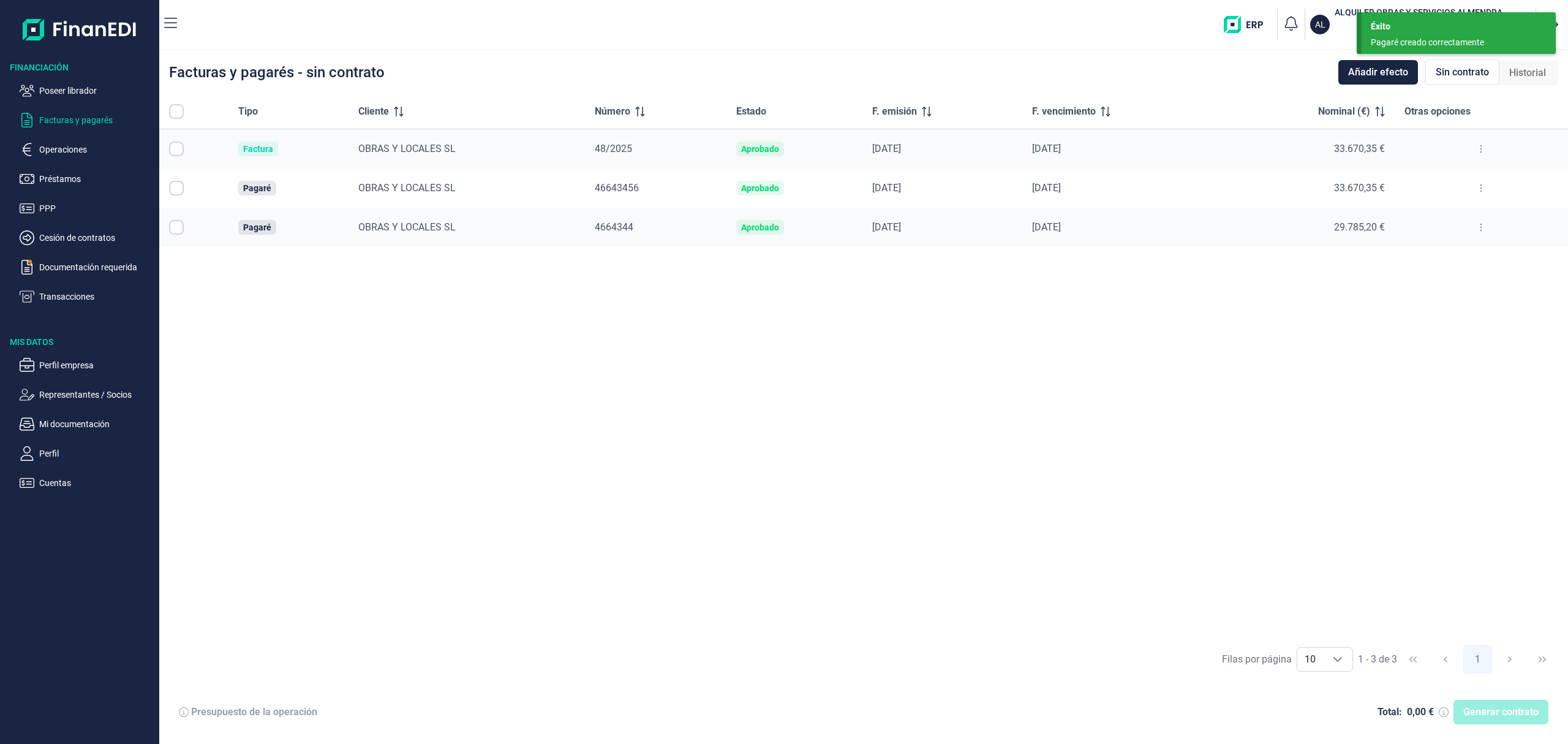
checkbox input "true"
click at [174, 105] on input "All items selected" at bounding box center [176, 112] width 14 height 14
checkbox input "false"
drag, startPoint x: 170, startPoint y: 187, endPoint x: 192, endPoint y: 221, distance: 40.5
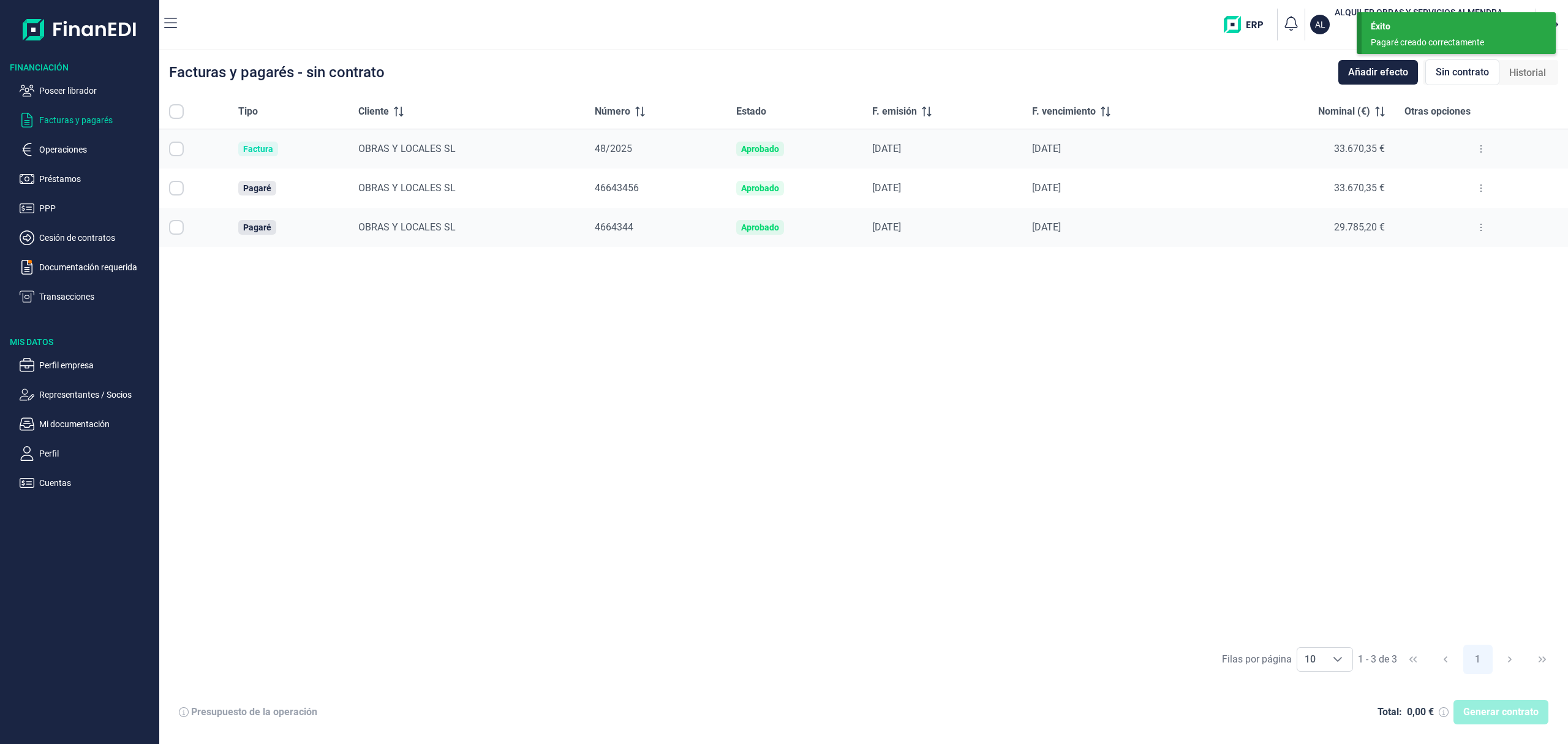
click at [172, 189] on input "Row Selected null" at bounding box center [176, 188] width 14 height 14
checkbox input "true"
drag, startPoint x: 175, startPoint y: 226, endPoint x: 340, endPoint y: 296, distance: 179.2
click at [175, 228] on input "Row Selected null" at bounding box center [176, 227] width 14 height 14
checkbox input "true"
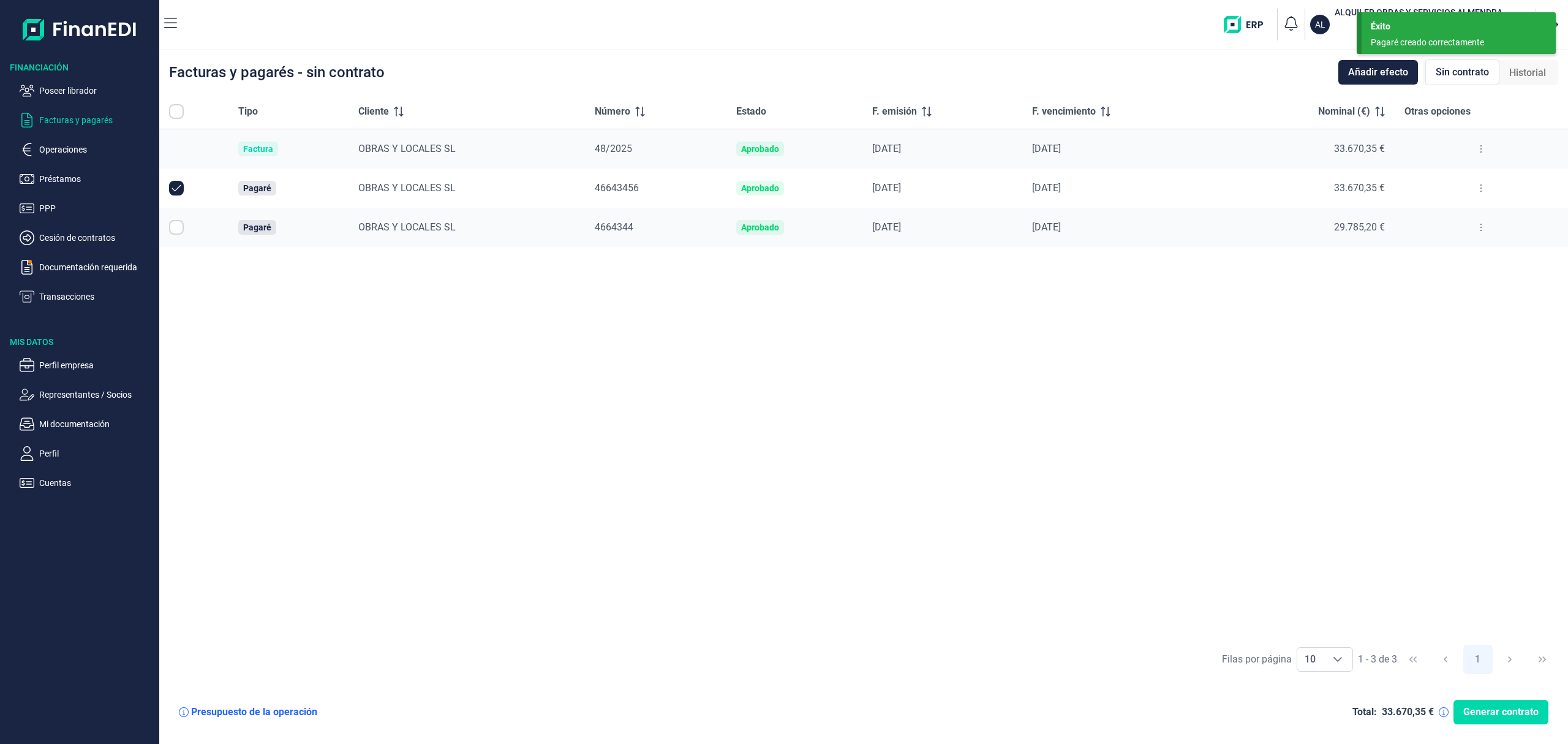
checkbox input "true"
click at [1502, 709] on span "Generar contrato" at bounding box center [1501, 712] width 76 height 14
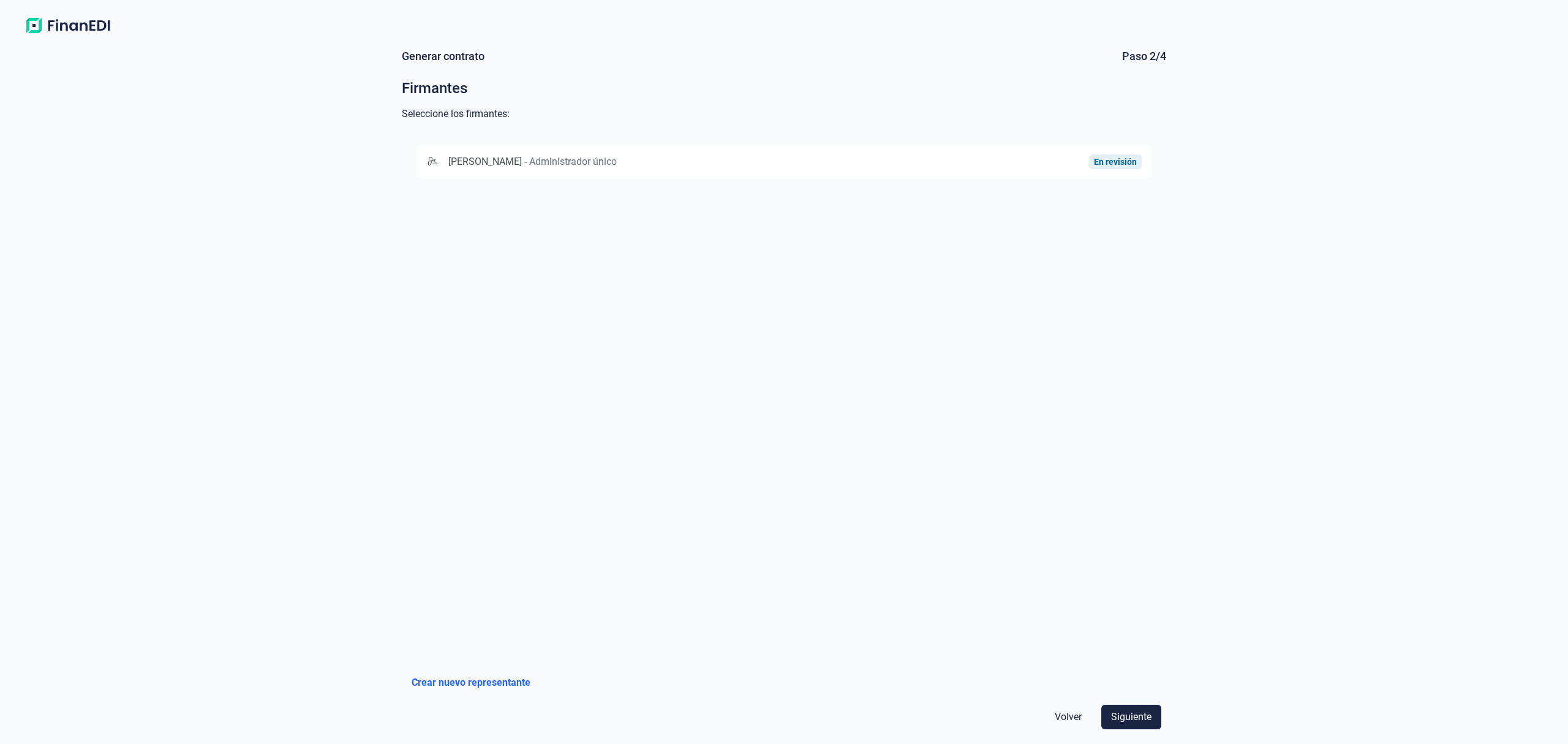
click at [775, 158] on div "[PERSON_NAME] - Administrador único" at bounding box center [665, 162] width 477 height 14
drag, startPoint x: 1121, startPoint y: 699, endPoint x: 1125, endPoint y: 704, distance: 6.4
click at [1122, 700] on form "Generar contrato Paso 2/4 Firmantes Seleccione los firmantes: [PERSON_NAME] - A…" at bounding box center [784, 392] width 784 height 705
click at [1130, 718] on span "Siguiente" at bounding box center [1131, 717] width 41 height 14
click at [629, 154] on span "BANCO BILBAO VIZCAYA ARGENTARIA, S.A." at bounding box center [531, 162] width 209 height 14
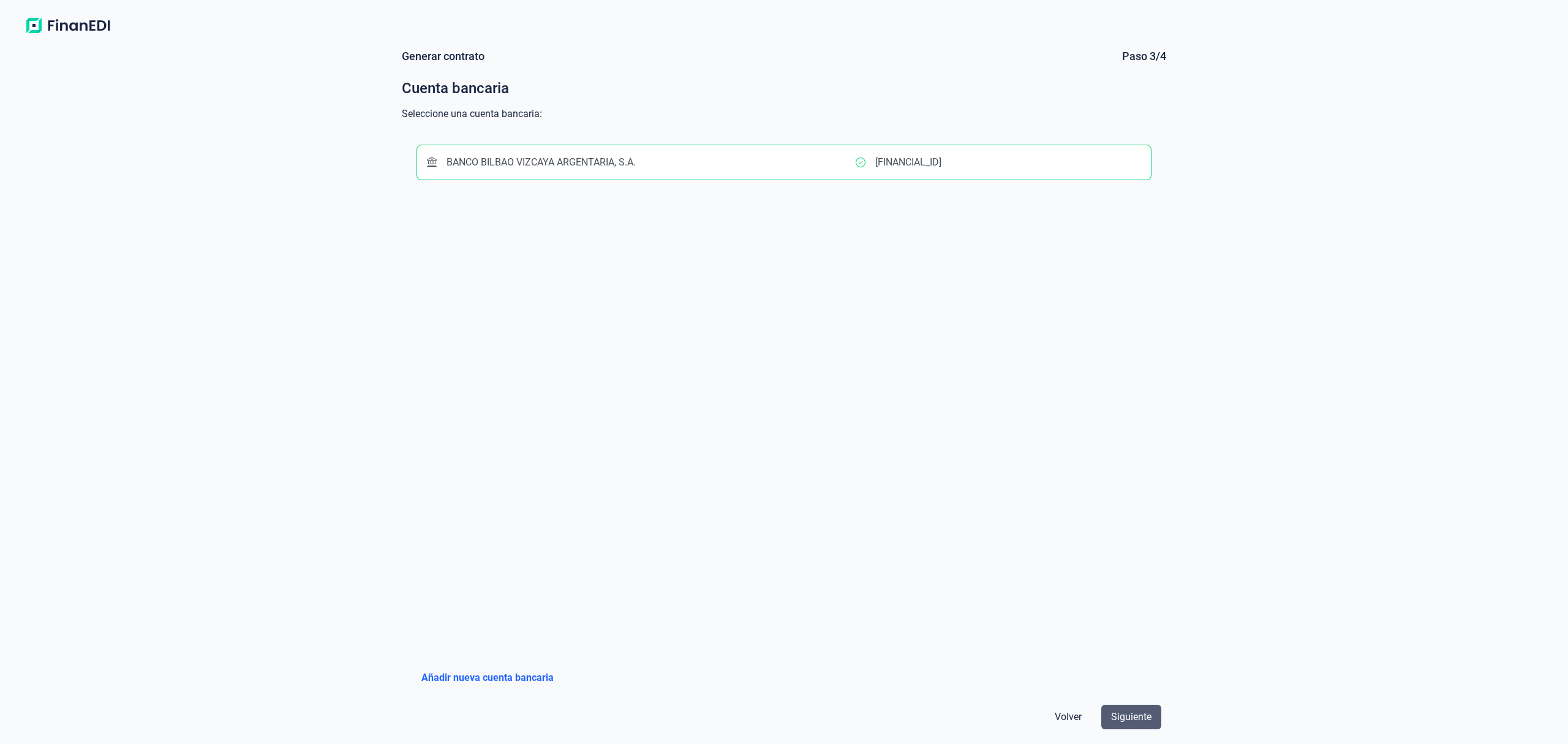
click at [1142, 712] on span "Siguiente" at bounding box center [1131, 717] width 41 height 14
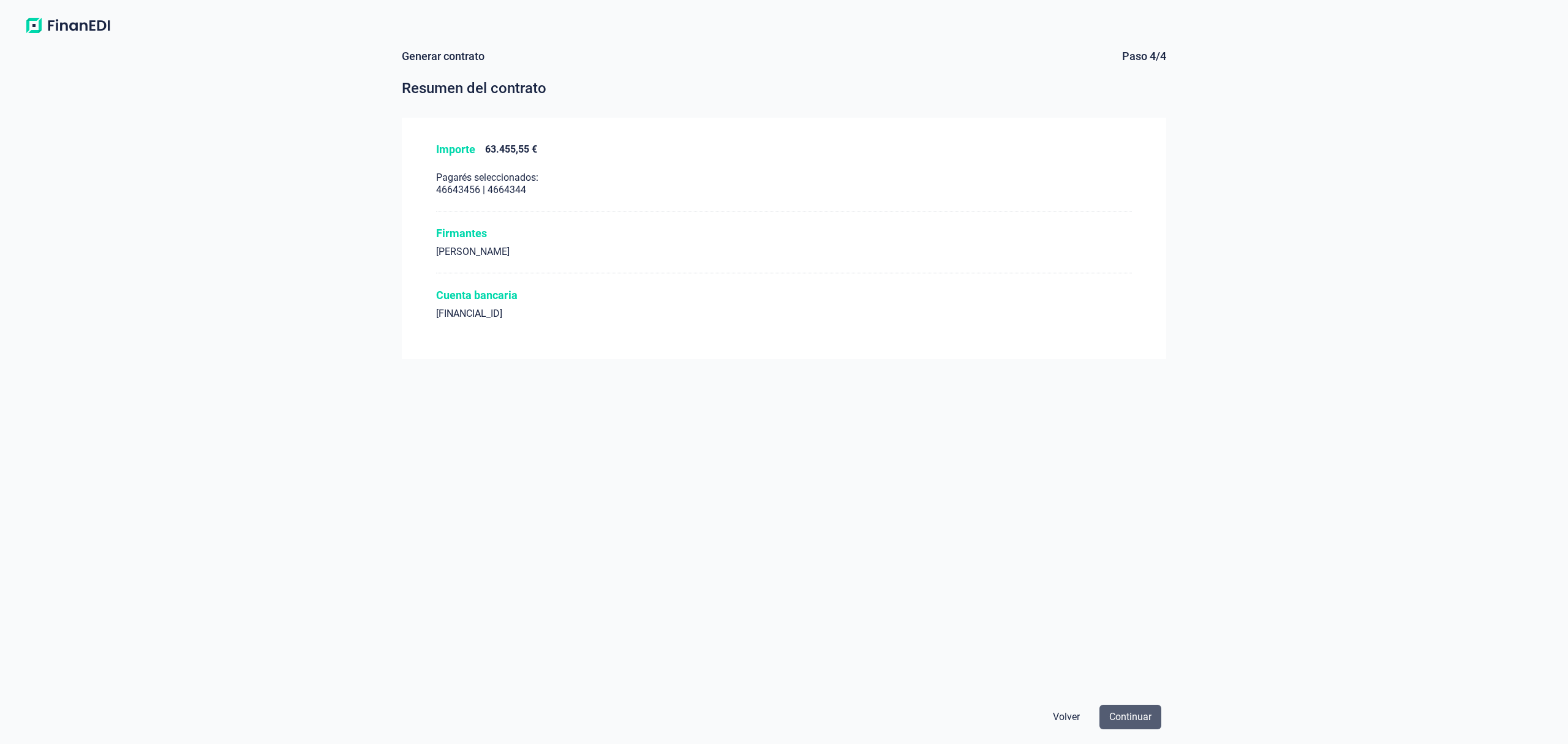
click at [1137, 714] on span "Continuar" at bounding box center [1131, 717] width 42 height 14
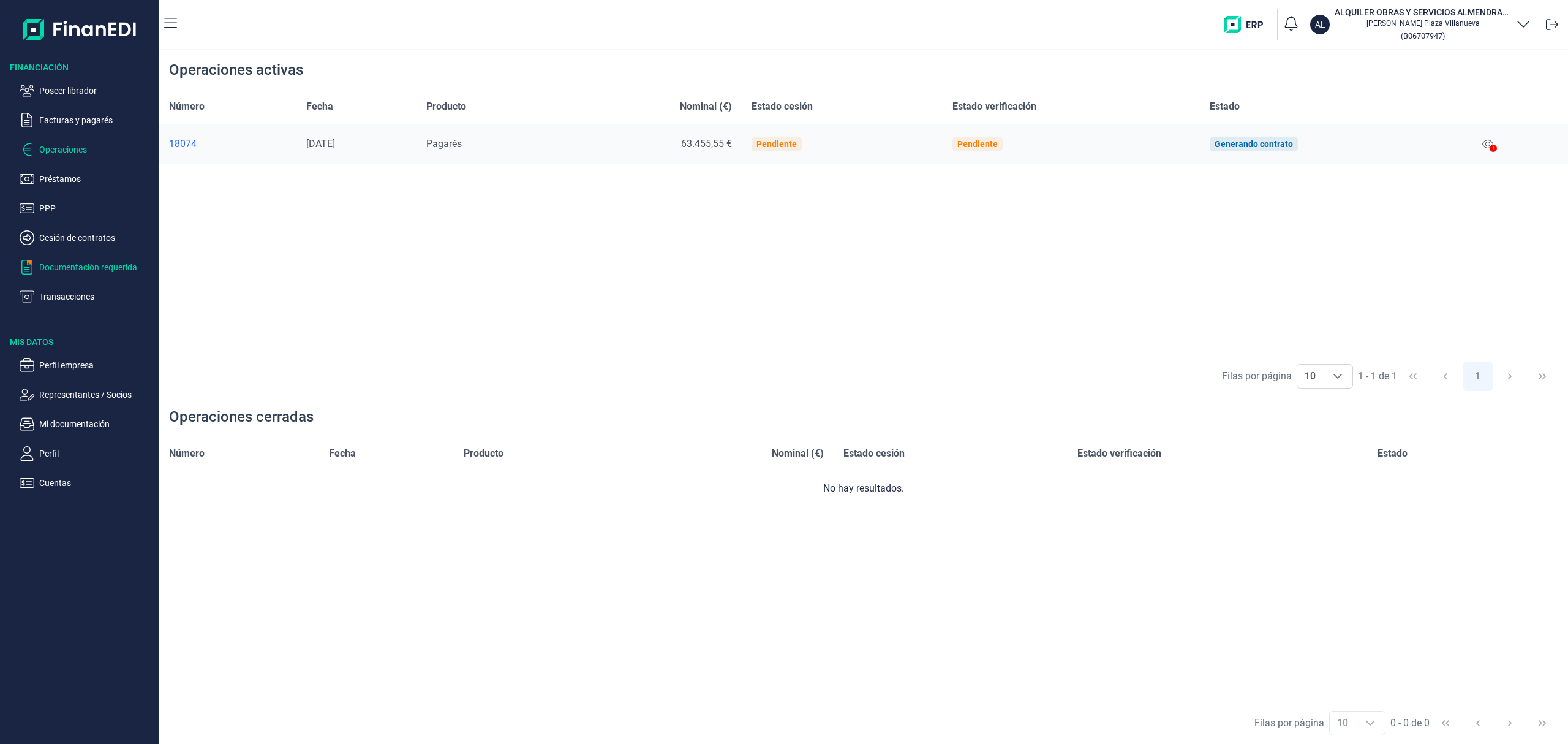
click at [99, 270] on p "Documentación requerida" at bounding box center [97, 267] width 115 height 14
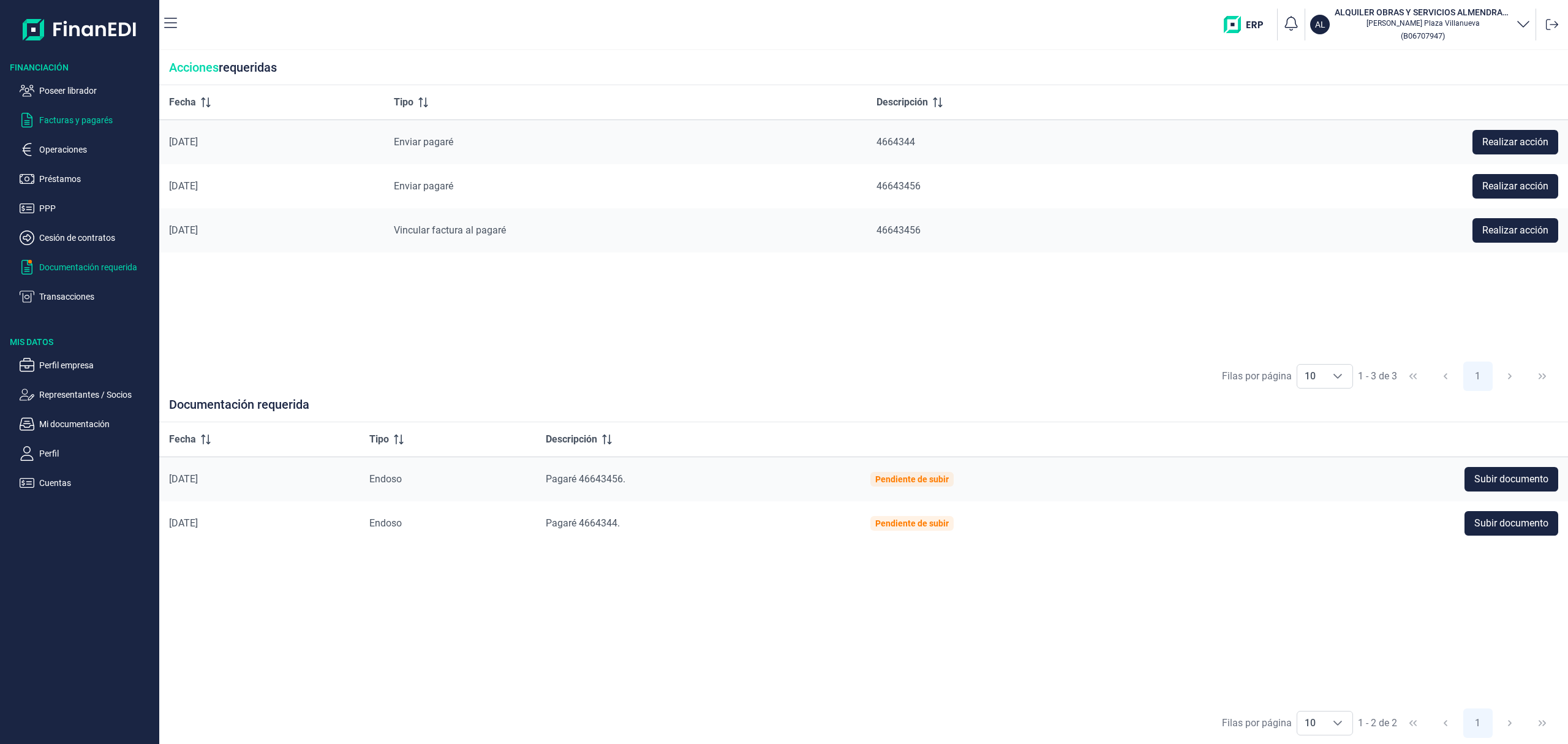
click at [103, 120] on p "Facturas y pagarés" at bounding box center [97, 120] width 115 height 14
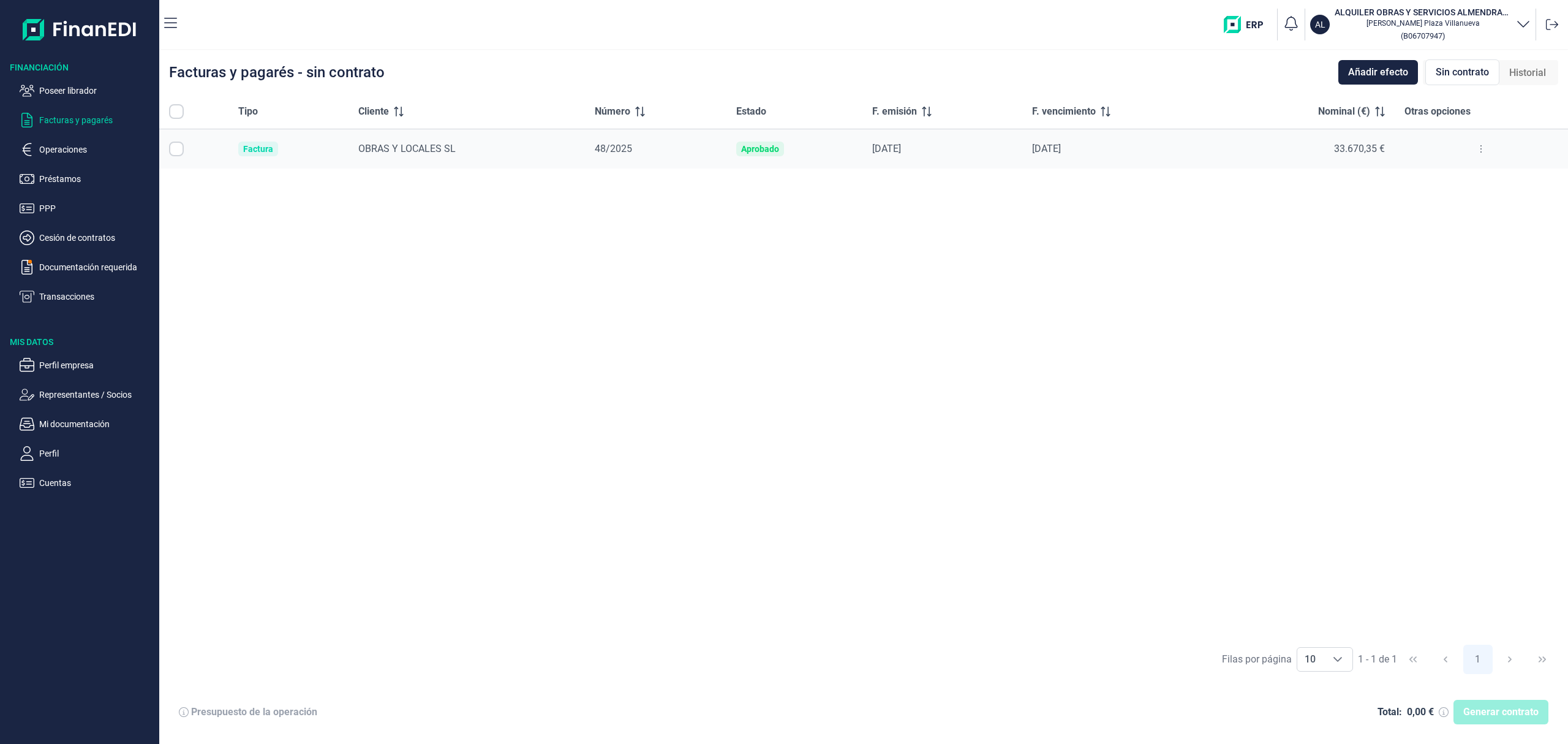
checkbox input "true"
click at [81, 150] on p "Operaciones" at bounding box center [97, 149] width 115 height 14
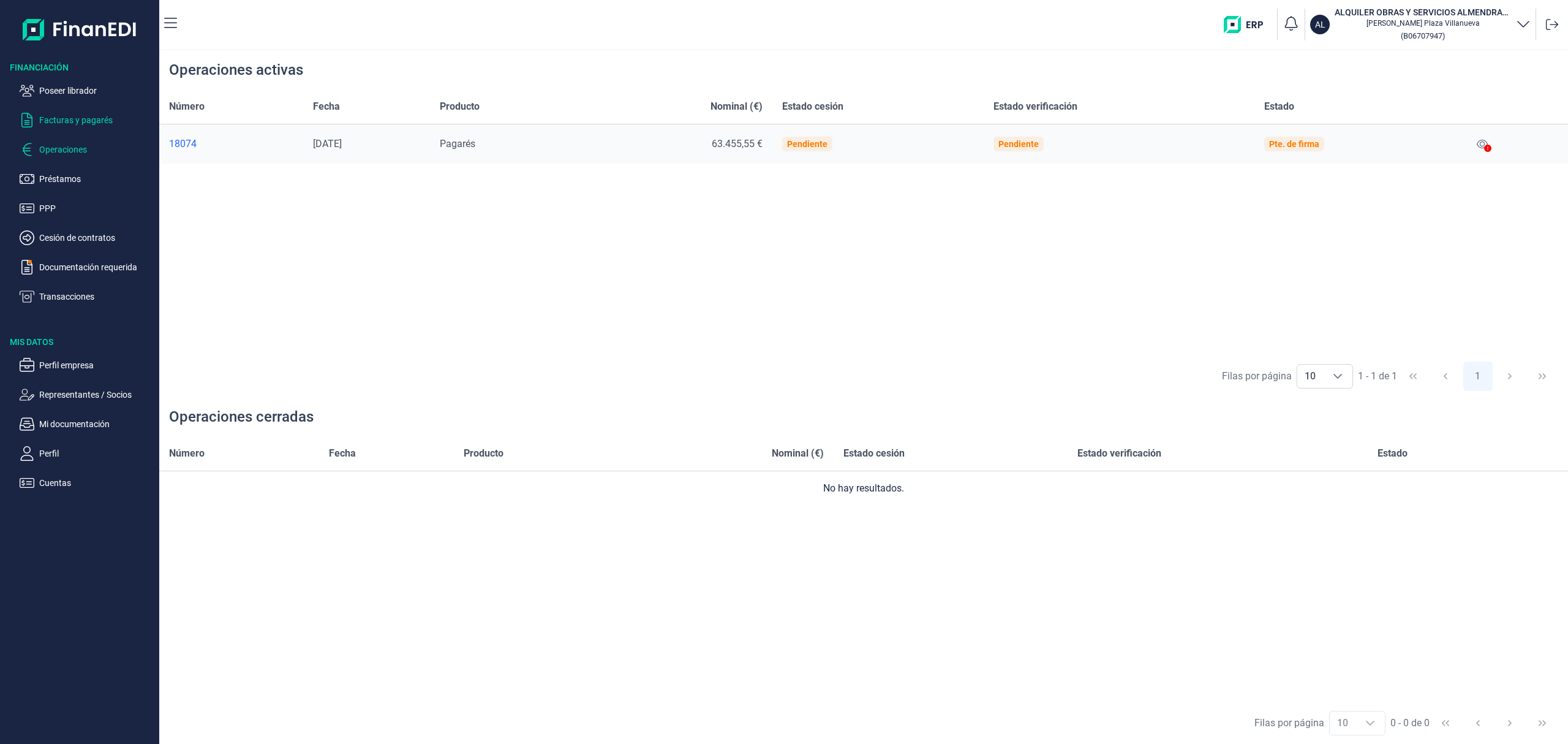
click at [103, 122] on p "Facturas y pagarés" at bounding box center [97, 120] width 115 height 14
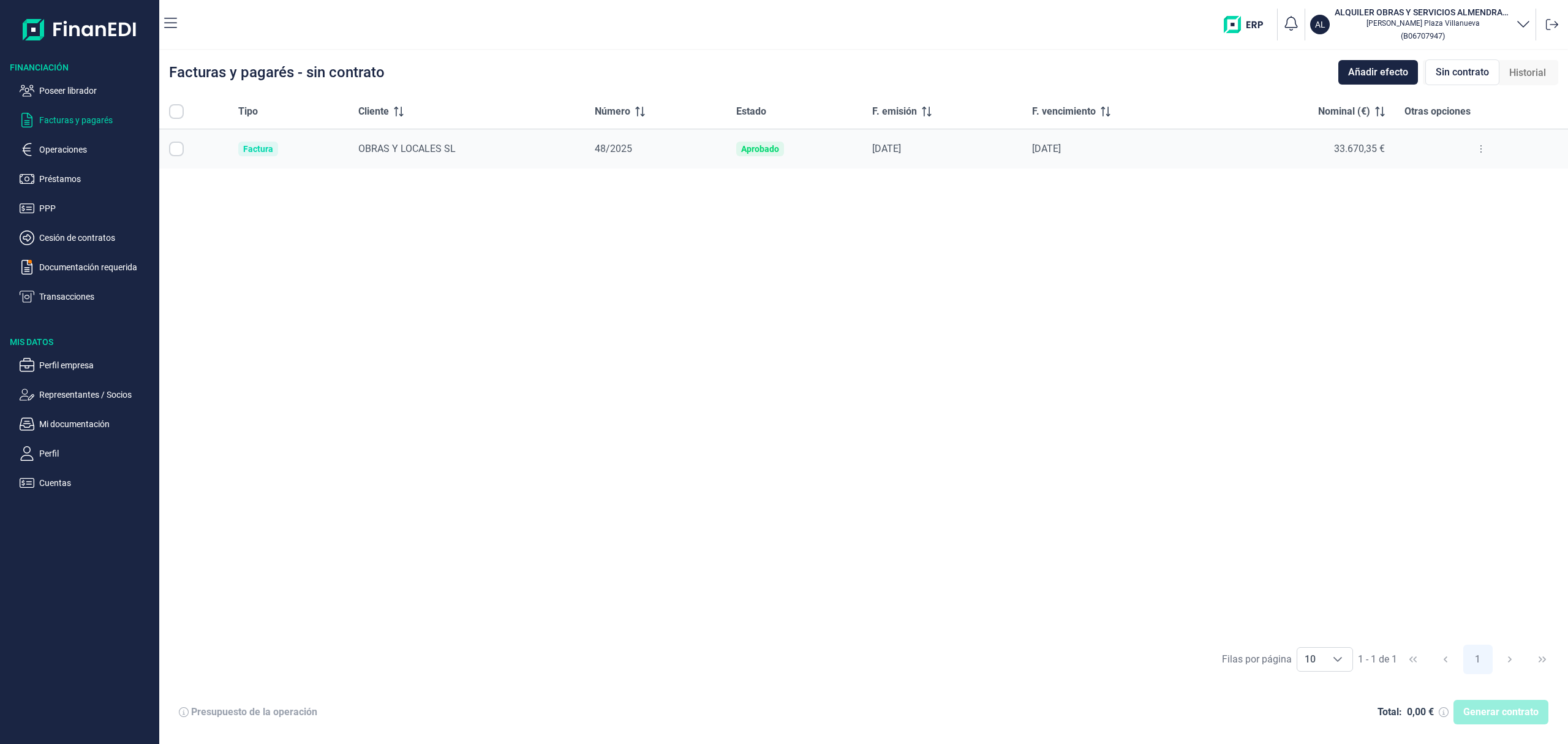
checkbox input "true"
click at [1485, 150] on button at bounding box center [1481, 149] width 22 height 20
click at [1421, 179] on span "Ver detalle de la factura" at bounding box center [1436, 179] width 89 height 12
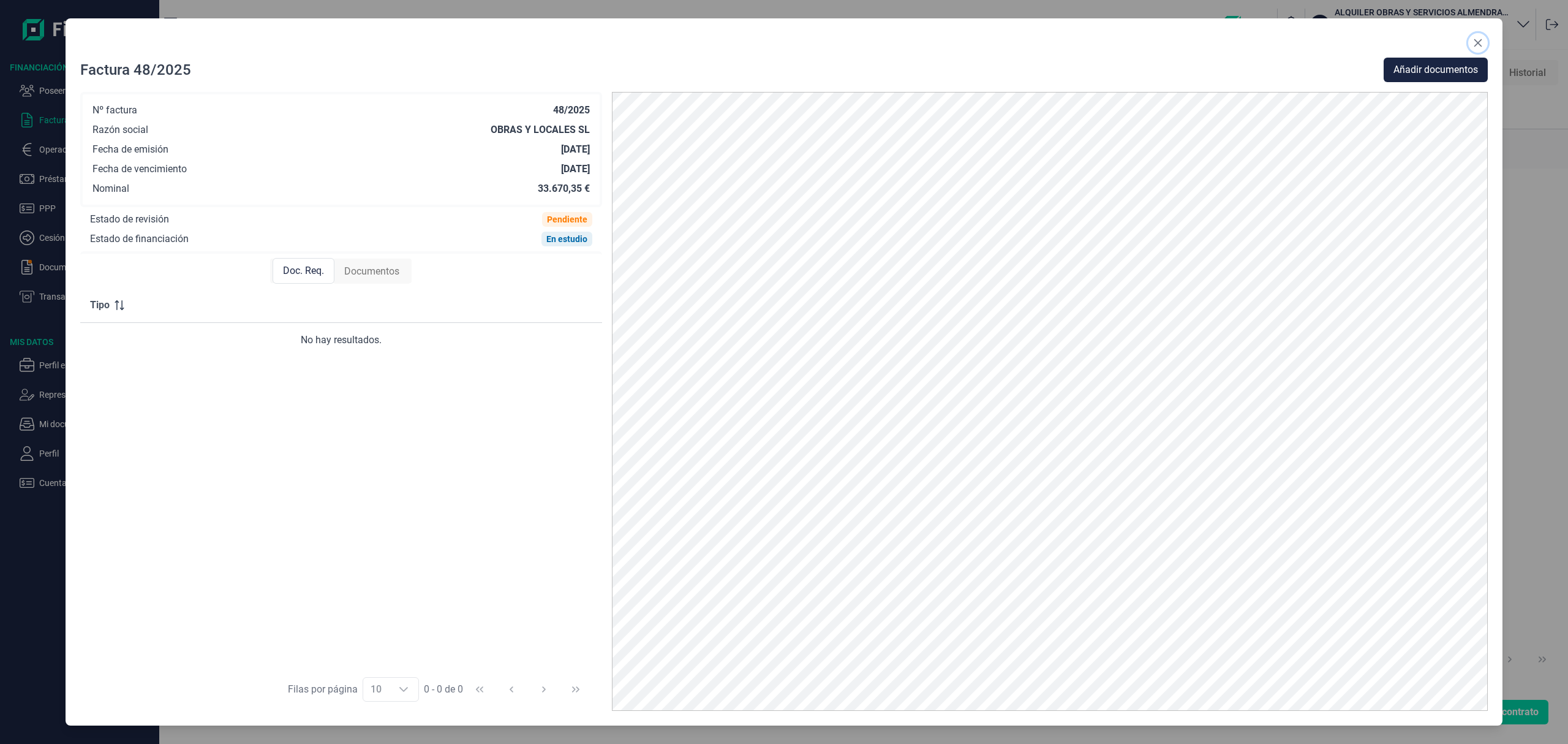
drag, startPoint x: 1483, startPoint y: 39, endPoint x: 1340, endPoint y: 91, distance: 152.2
click at [1483, 39] on button "Close" at bounding box center [1478, 43] width 20 height 20
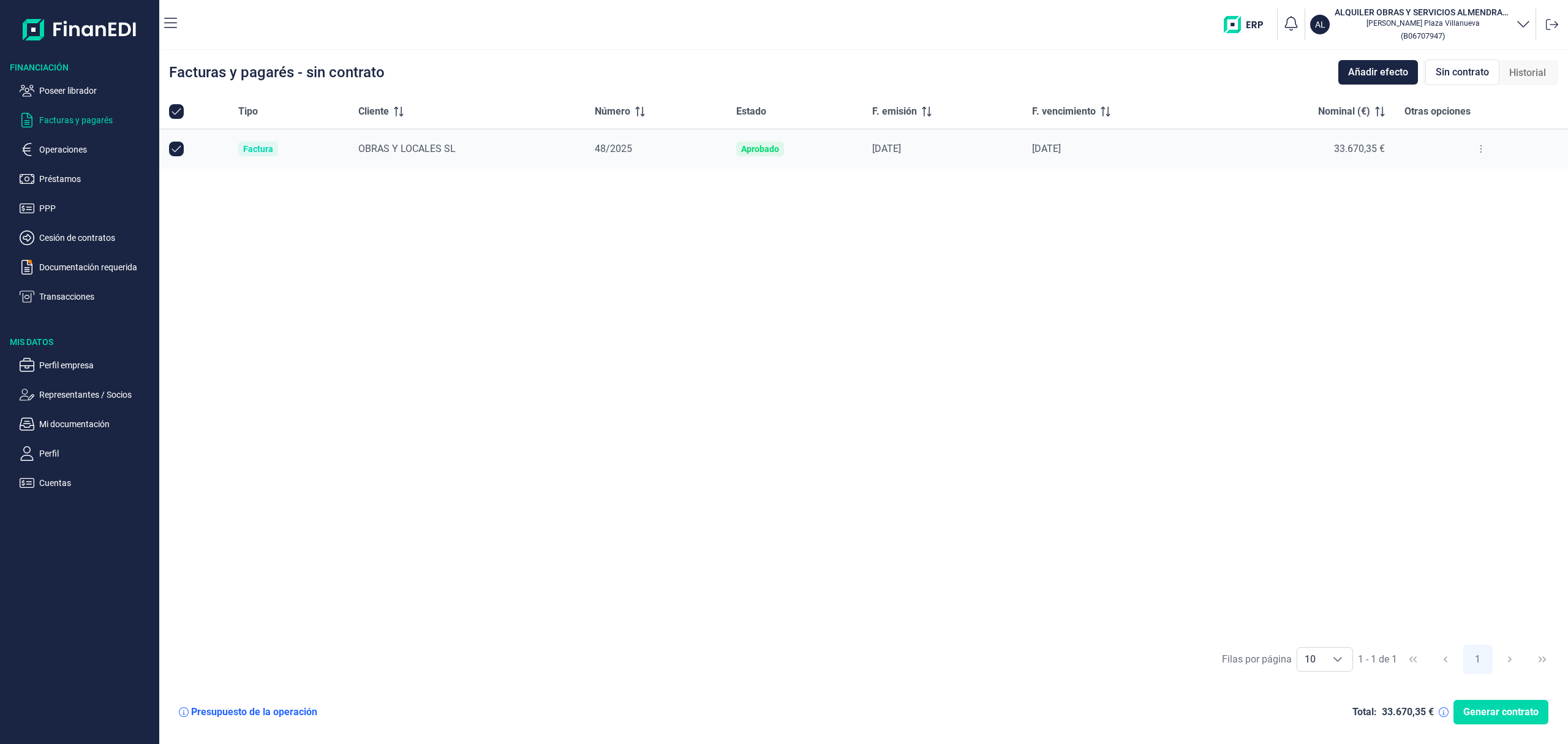
click at [60, 141] on ul "Poseer librador Facturas y pagarés Operaciones Préstamos PPP Cesión de contrato…" at bounding box center [79, 189] width 159 height 231
click at [68, 154] on p "Operaciones" at bounding box center [97, 149] width 115 height 14
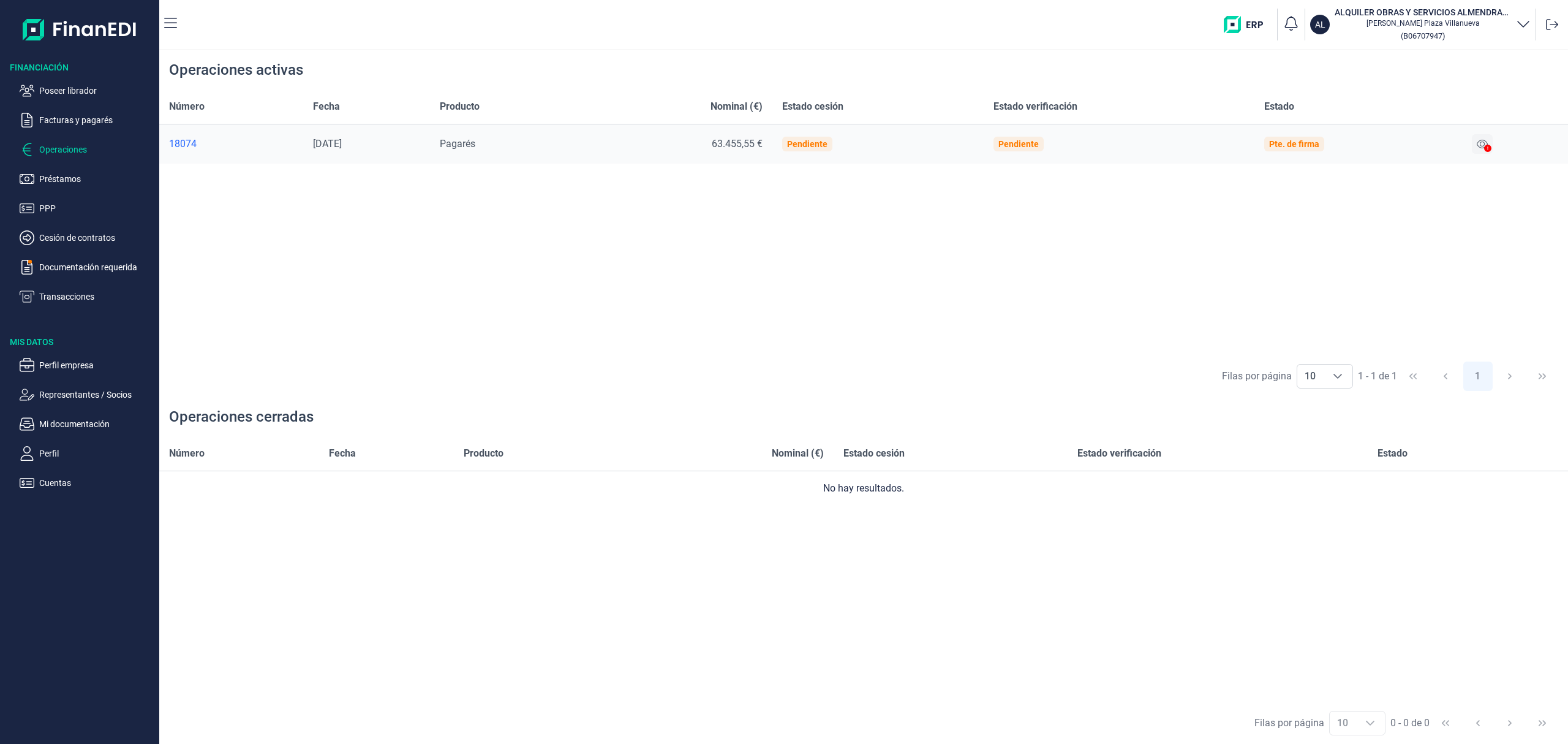
drag, startPoint x: 1494, startPoint y: 150, endPoint x: 1478, endPoint y: 149, distance: 16.0
click at [1491, 150] on icon at bounding box center [1487, 148] width 7 height 7
click at [1480, 149] on button at bounding box center [1483, 144] width 21 height 20
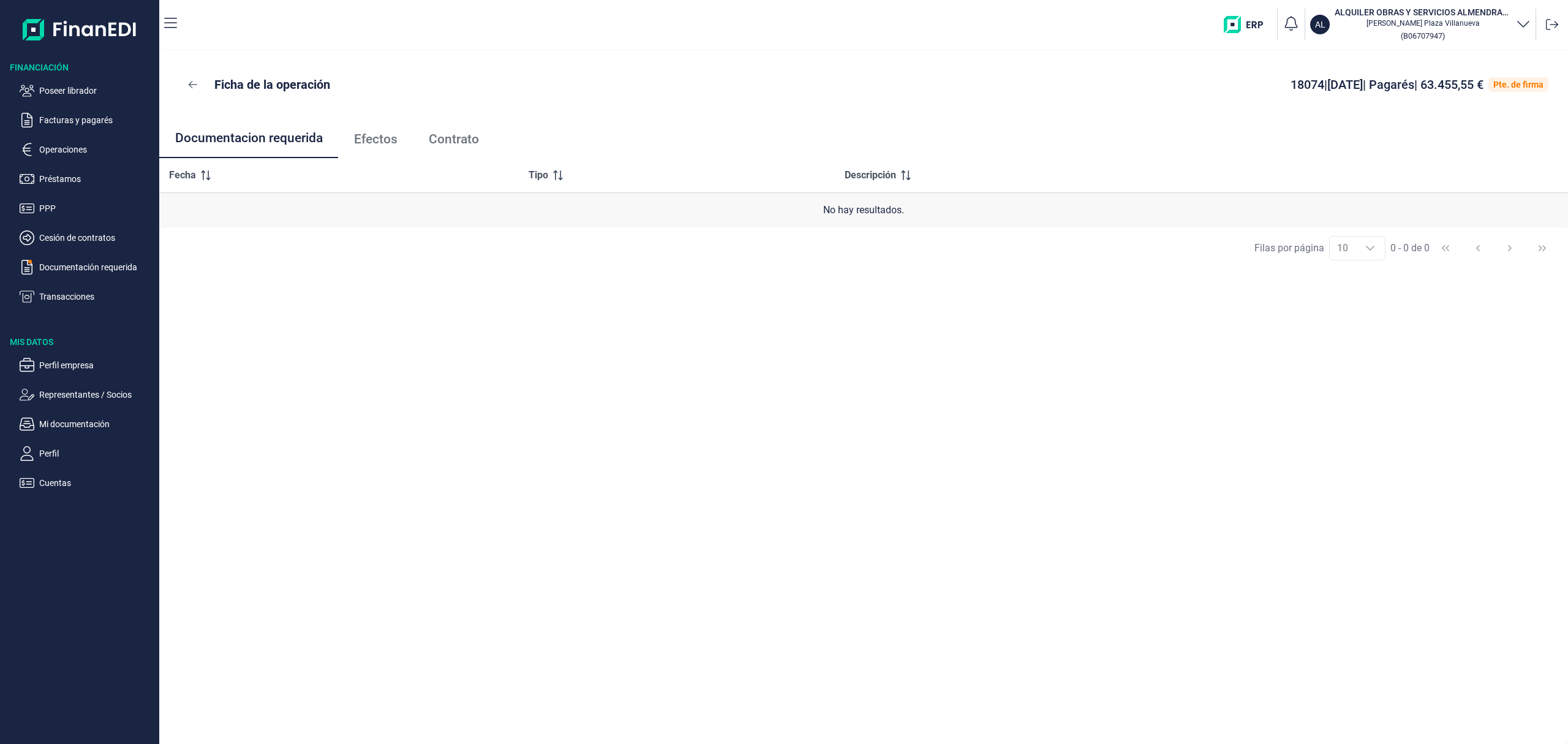
click at [378, 141] on span "Efectos" at bounding box center [376, 139] width 43 height 13
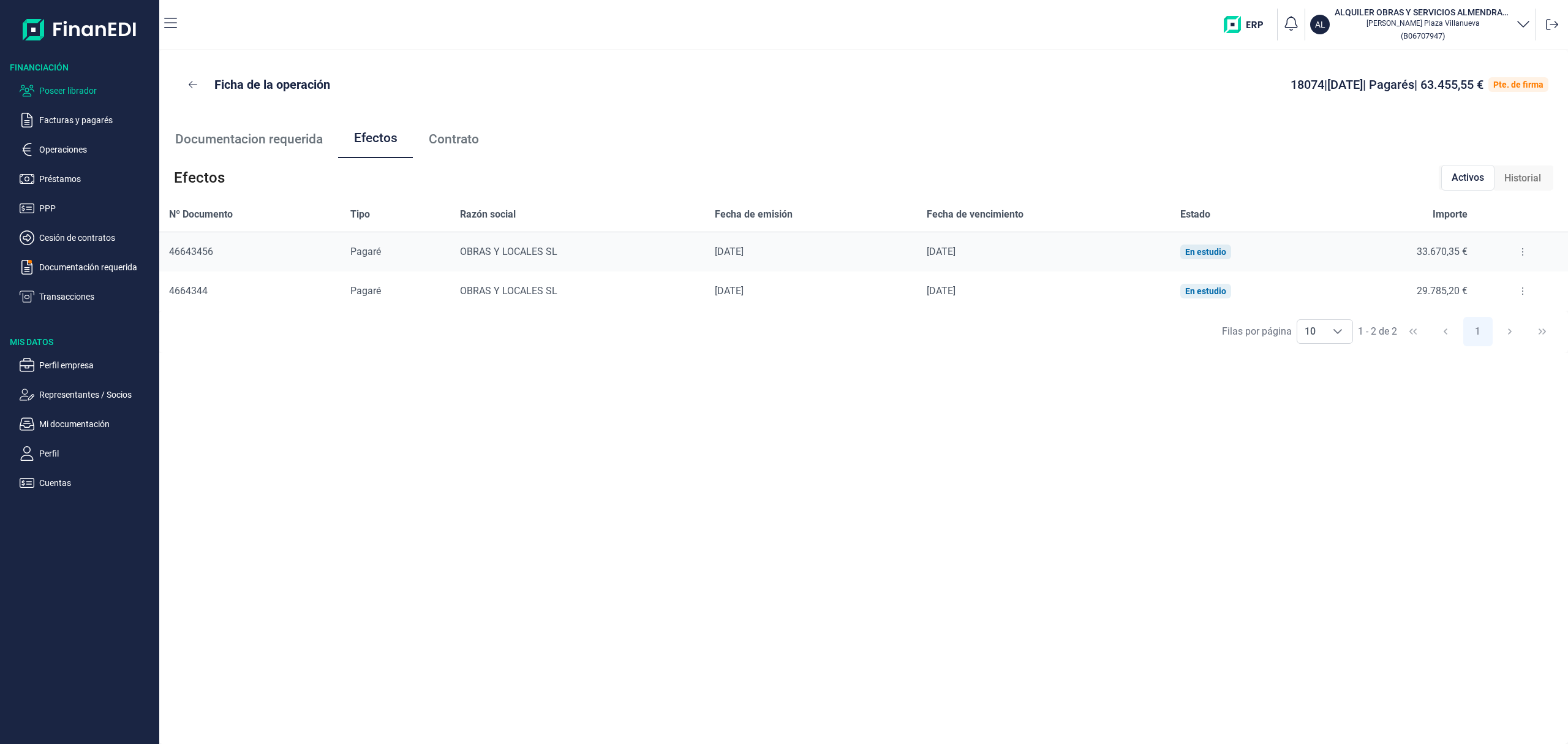
click at [62, 86] on p "Poseer librador" at bounding box center [97, 91] width 115 height 14
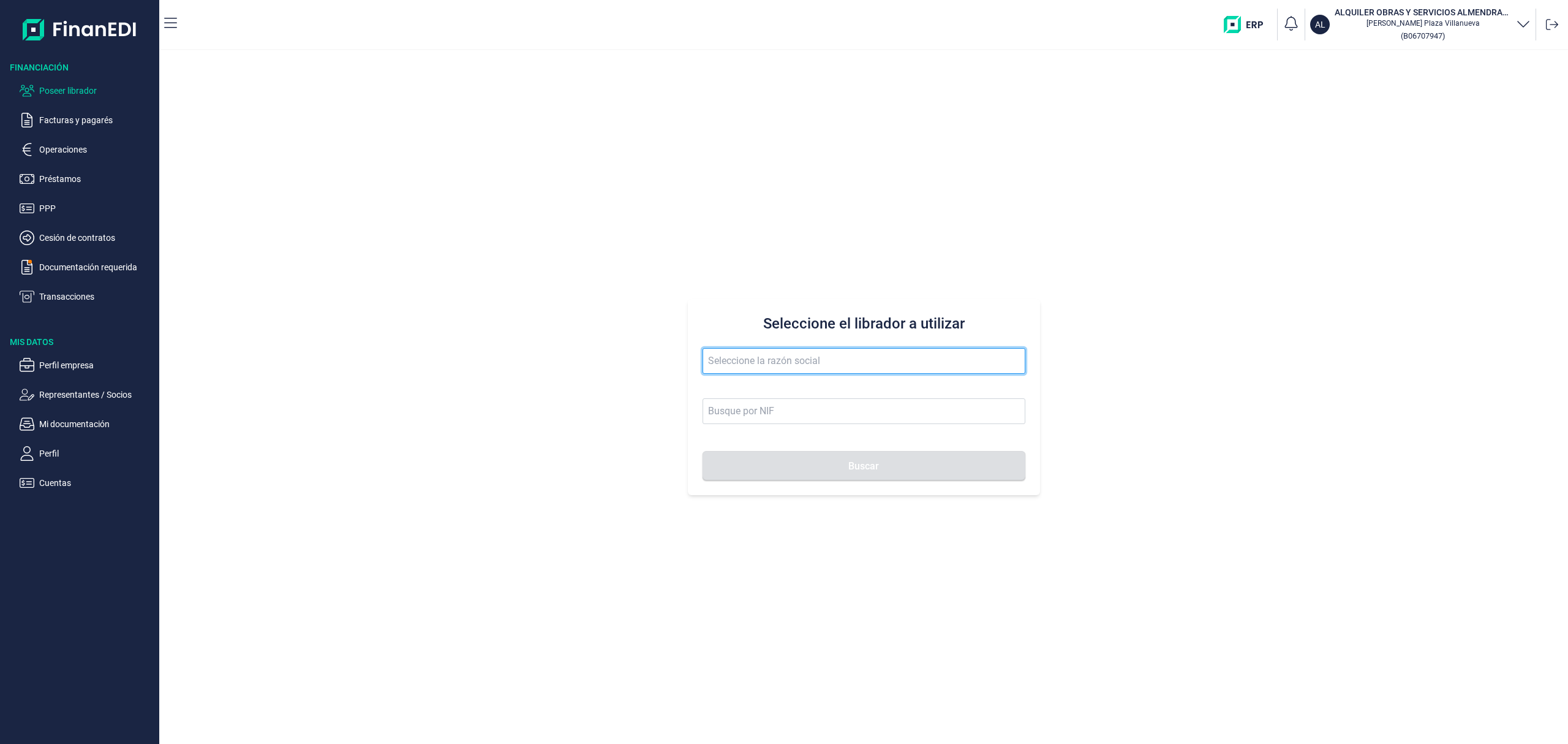
click at [757, 368] on input "text" at bounding box center [864, 361] width 323 height 26
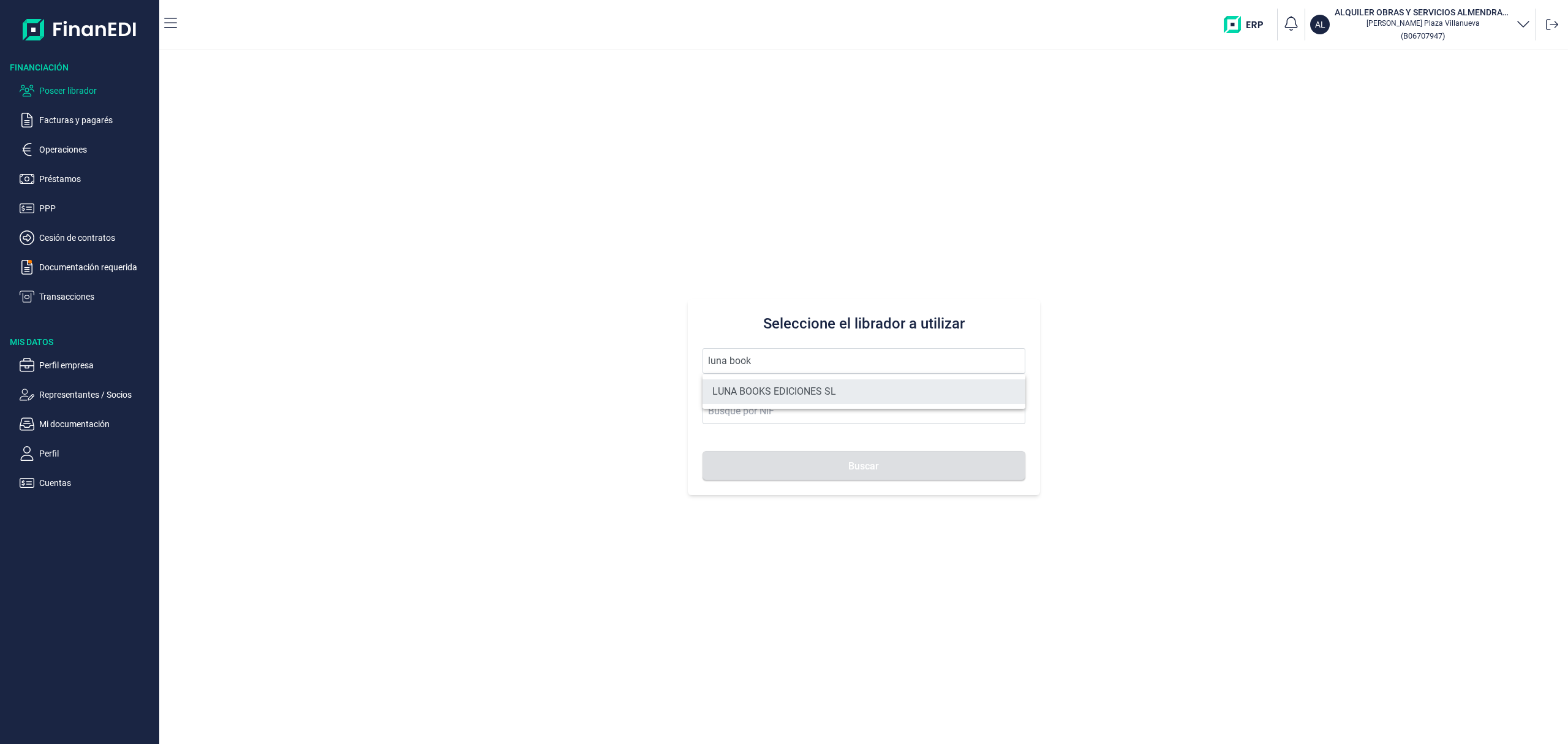
click at [774, 392] on li "LUNA BOOKS EDICIONES SL" at bounding box center [864, 391] width 323 height 24
type input "LUNA BOOKS EDICIONES SL"
type input "B96170998"
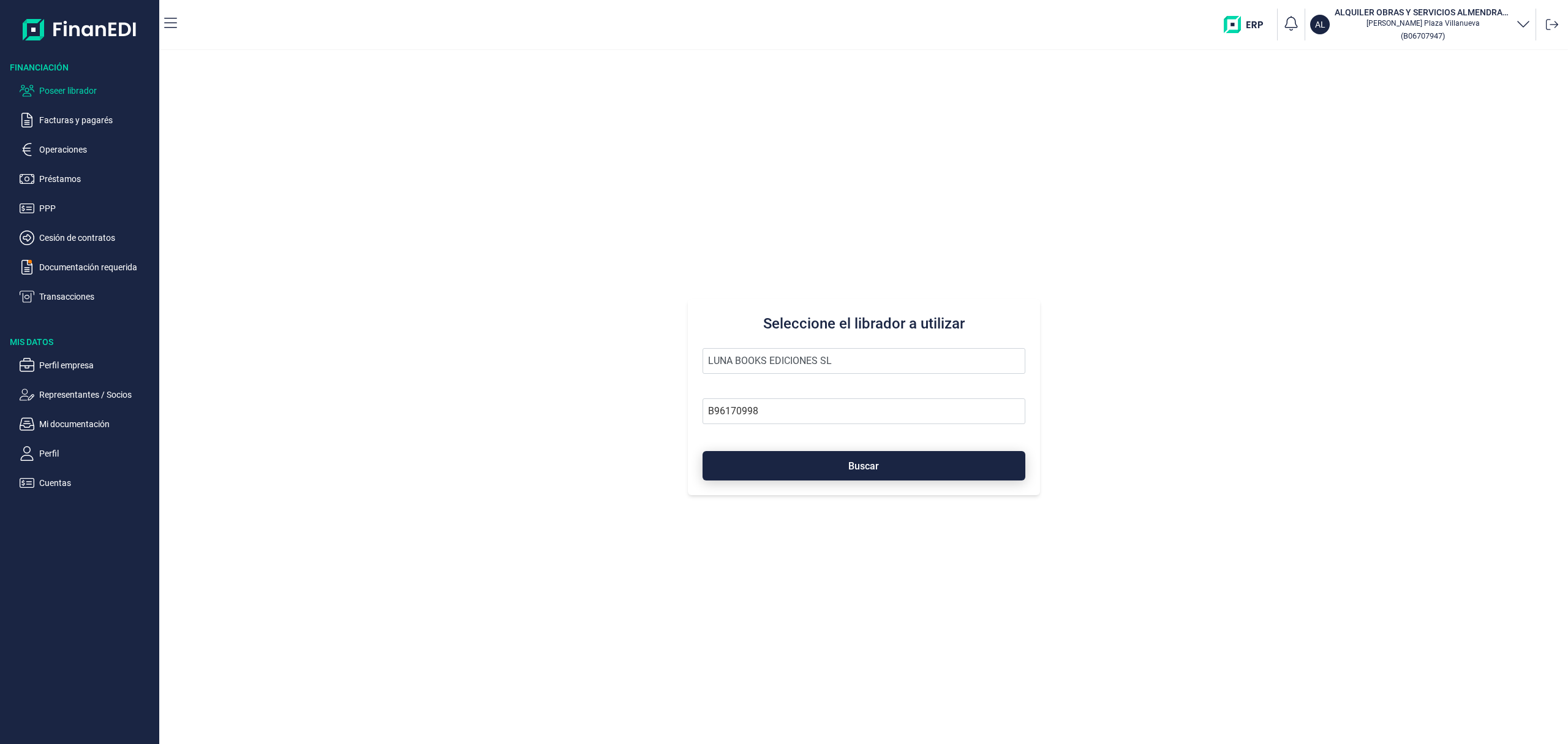
click at [790, 457] on button "Buscar" at bounding box center [864, 465] width 323 height 30
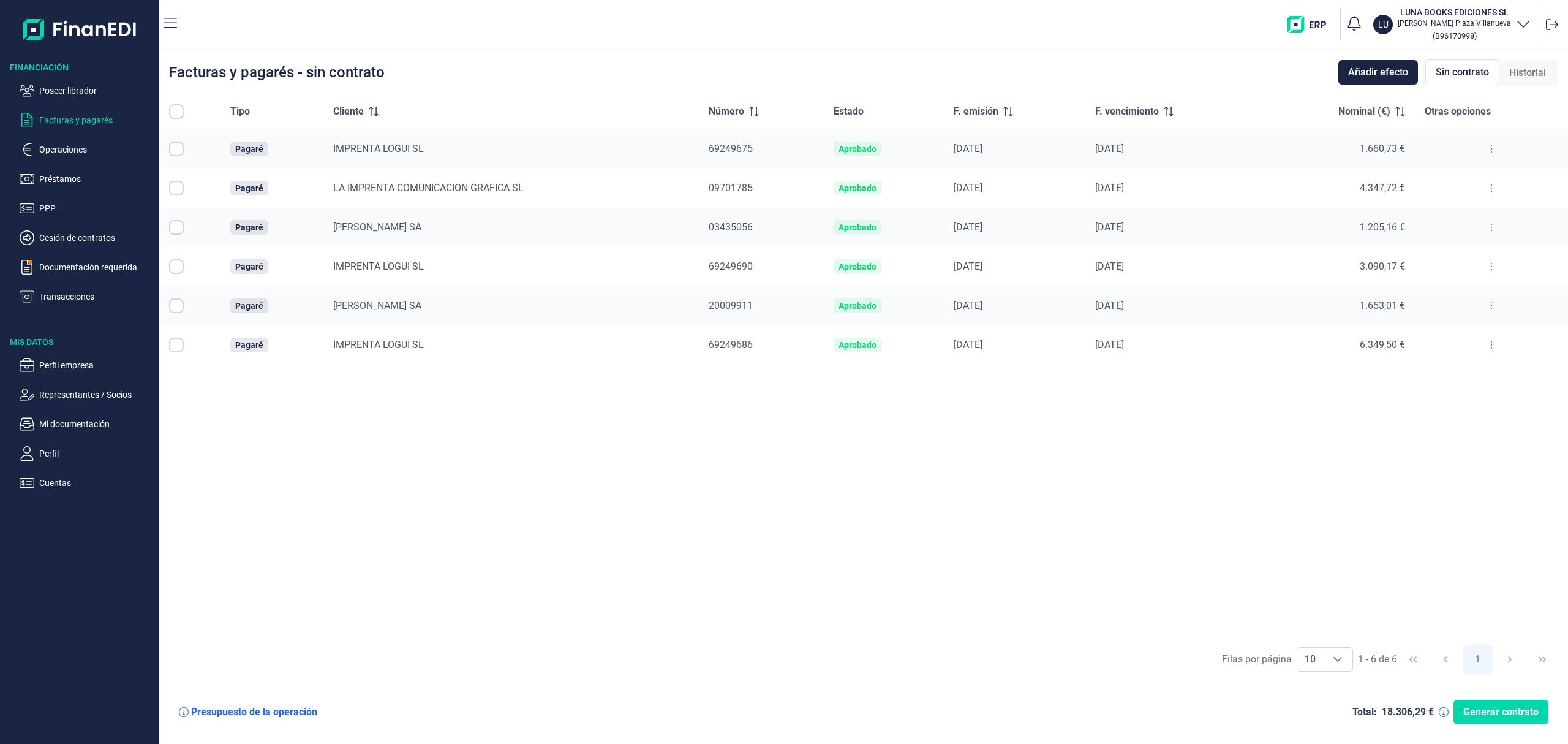
checkbox input "true"
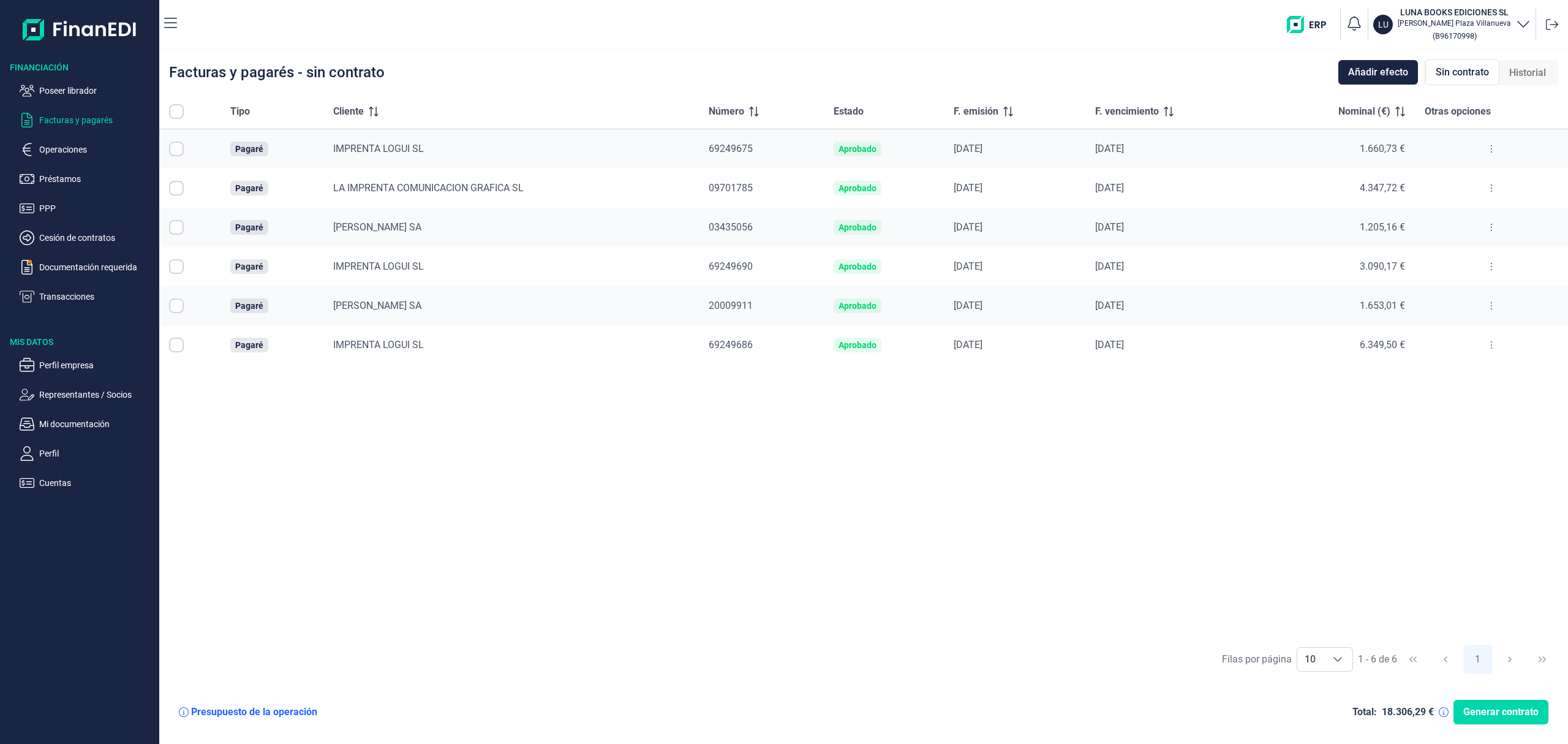
checkbox input "true"
click at [1493, 714] on span "Generar contrato" at bounding box center [1501, 712] width 76 height 14
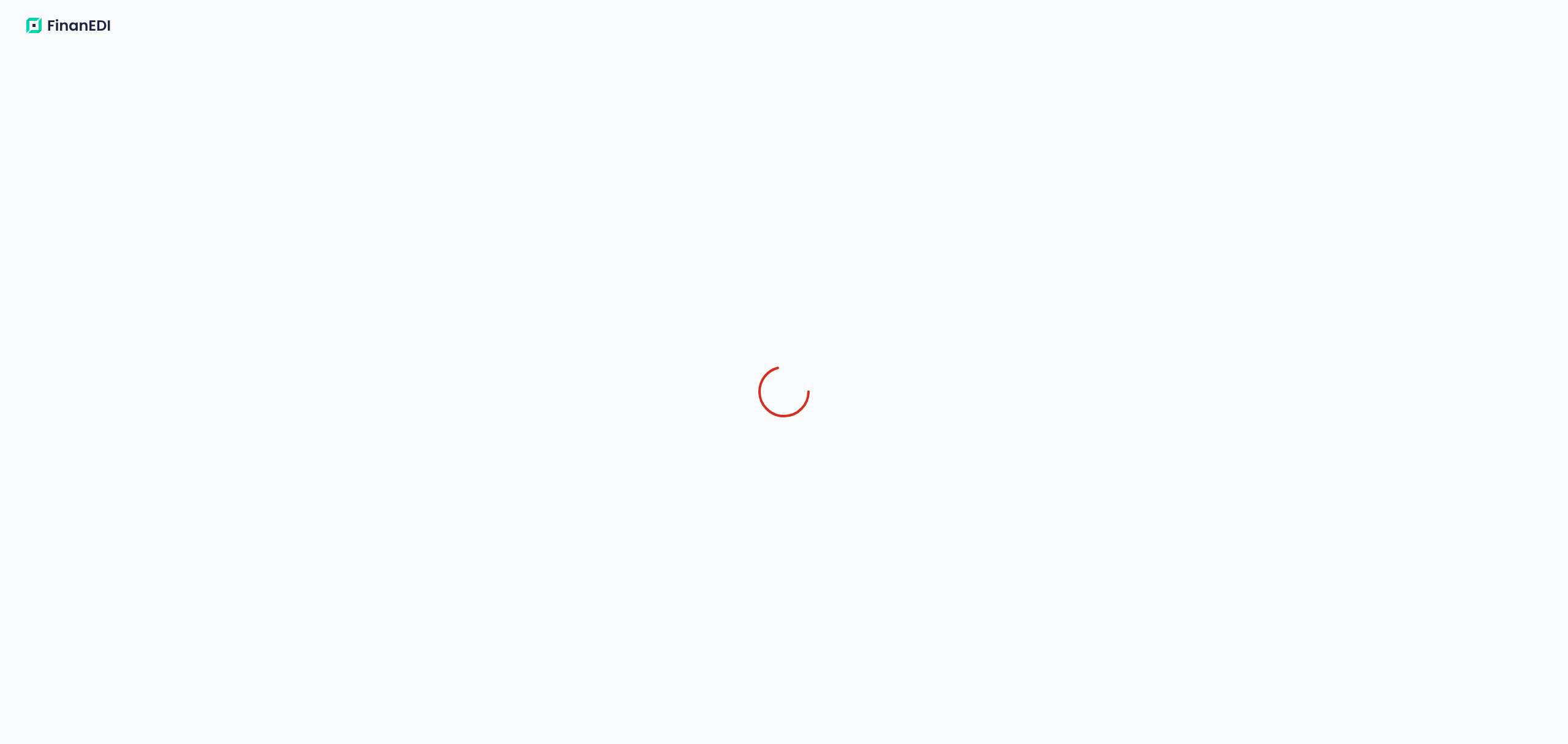
select select "ES"
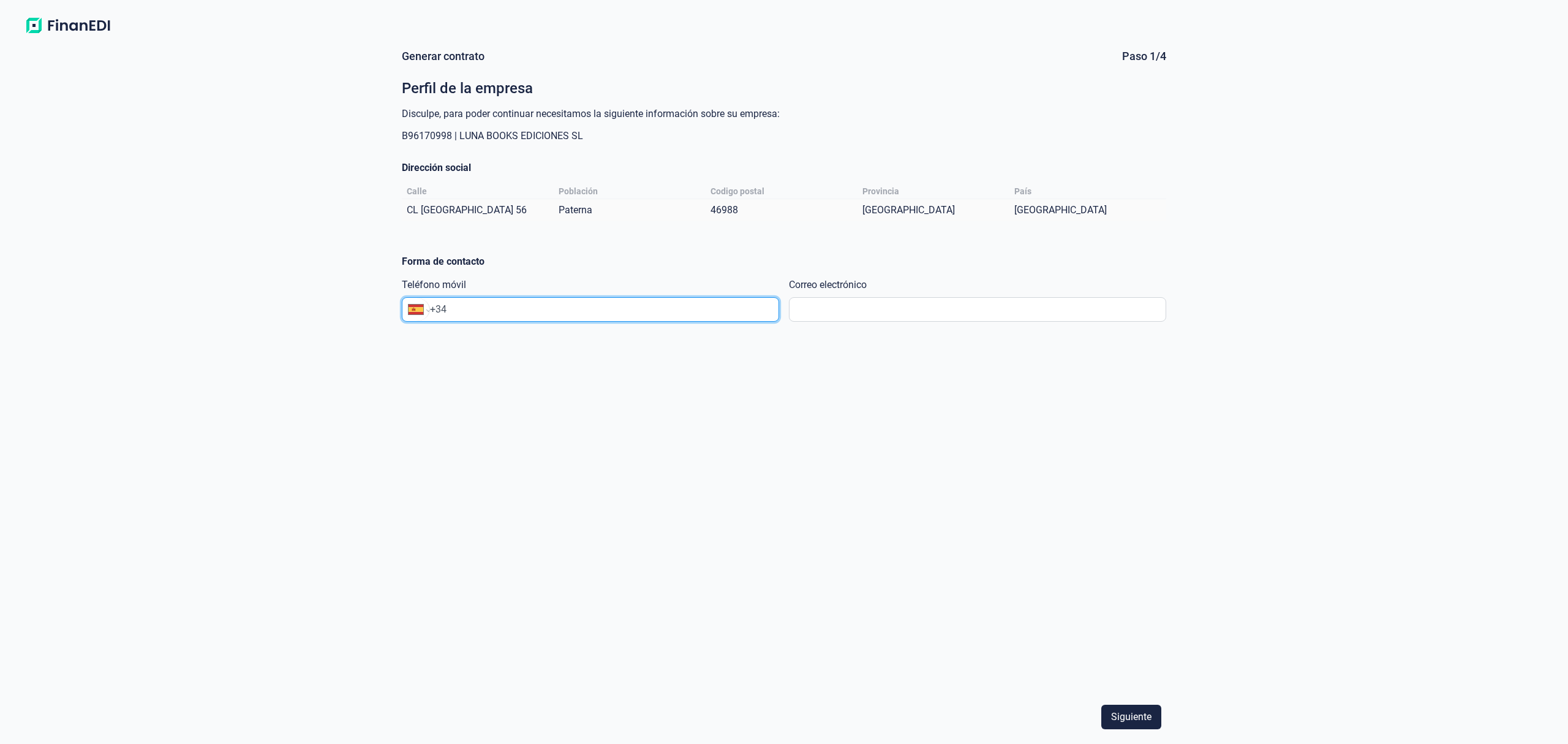
click at [508, 308] on input "+34" at bounding box center [604, 310] width 349 height 14
paste input "697 11 15 34"
type input "[PHONE_NUMBER]"
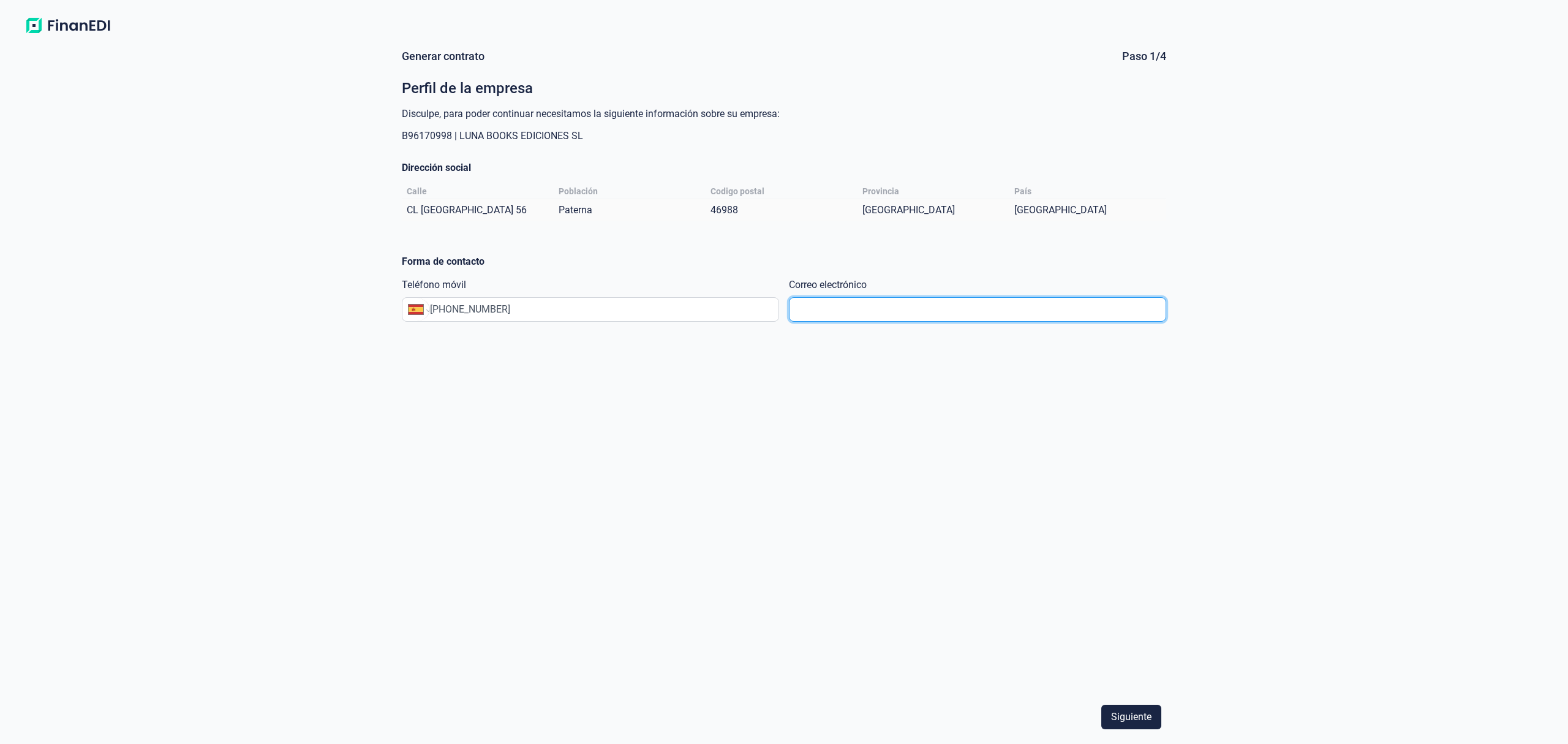
click at [865, 304] on input "text" at bounding box center [977, 309] width 377 height 24
paste input "[EMAIL_ADDRESS][DOMAIN_NAME]"
type input "[EMAIL_ADDRESS][DOMAIN_NAME]"
click at [1134, 714] on span "Siguiente" at bounding box center [1131, 717] width 41 height 14
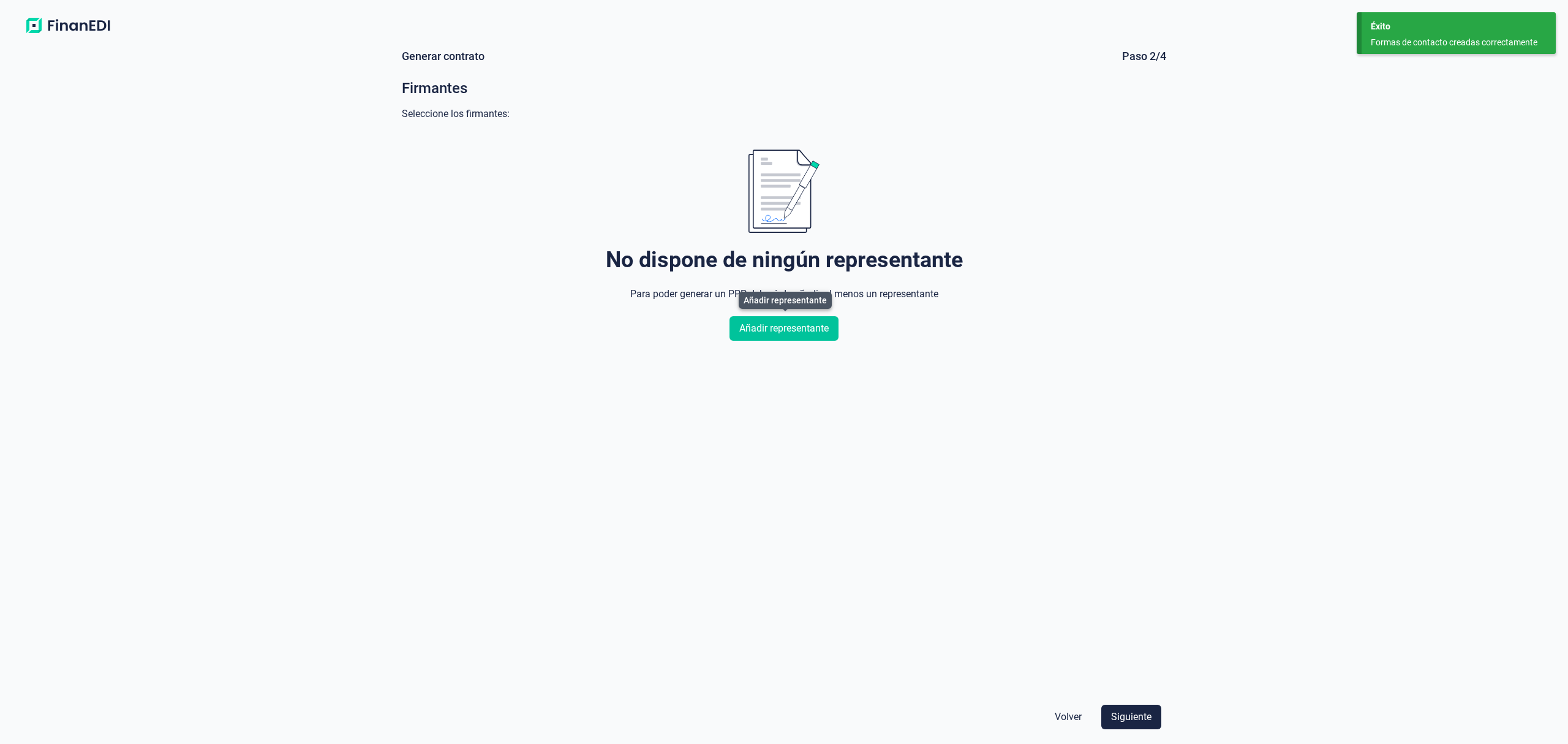
click at [789, 329] on span "Añadir representante" at bounding box center [784, 329] width 89 height 14
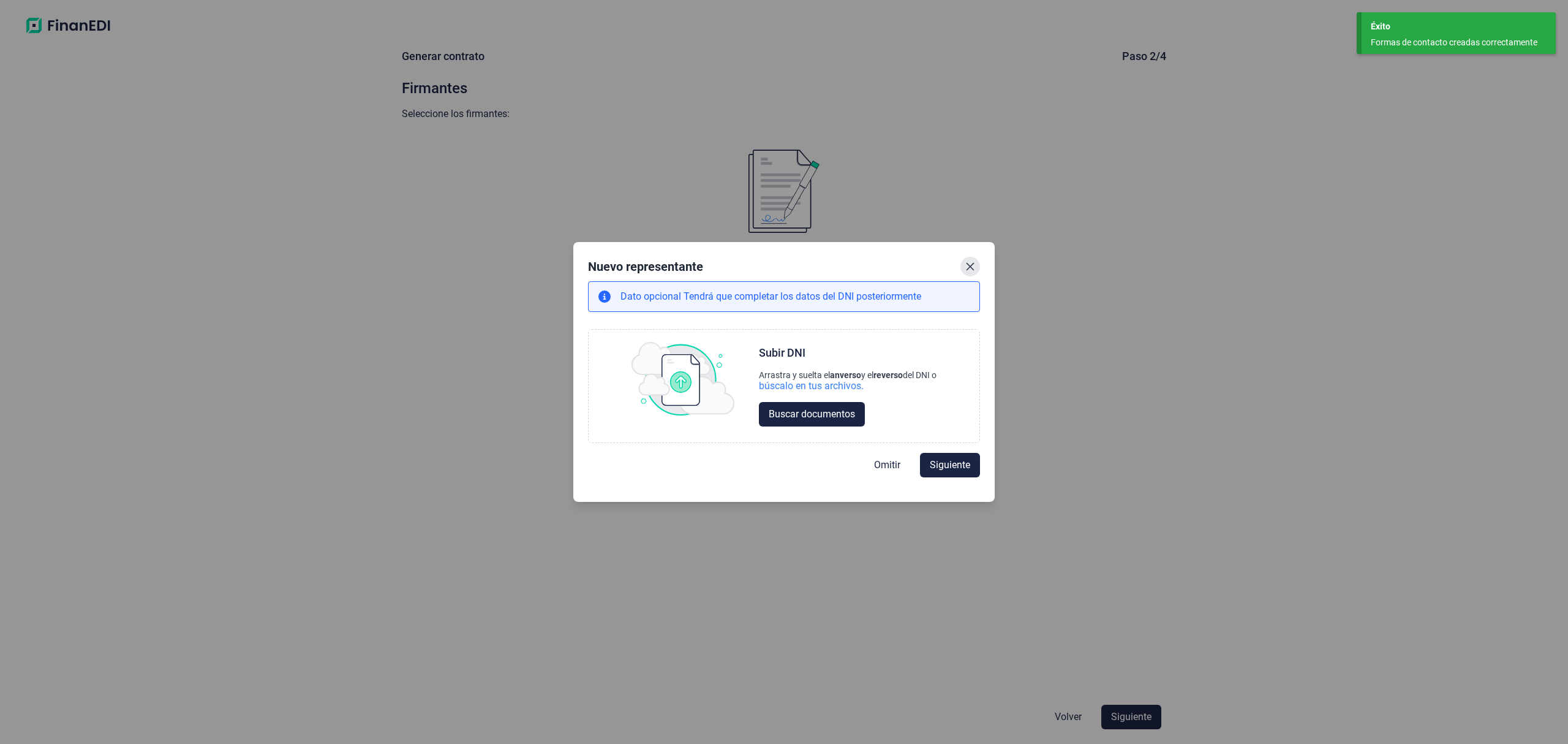
click at [968, 262] on icon "Close" at bounding box center [970, 266] width 10 height 10
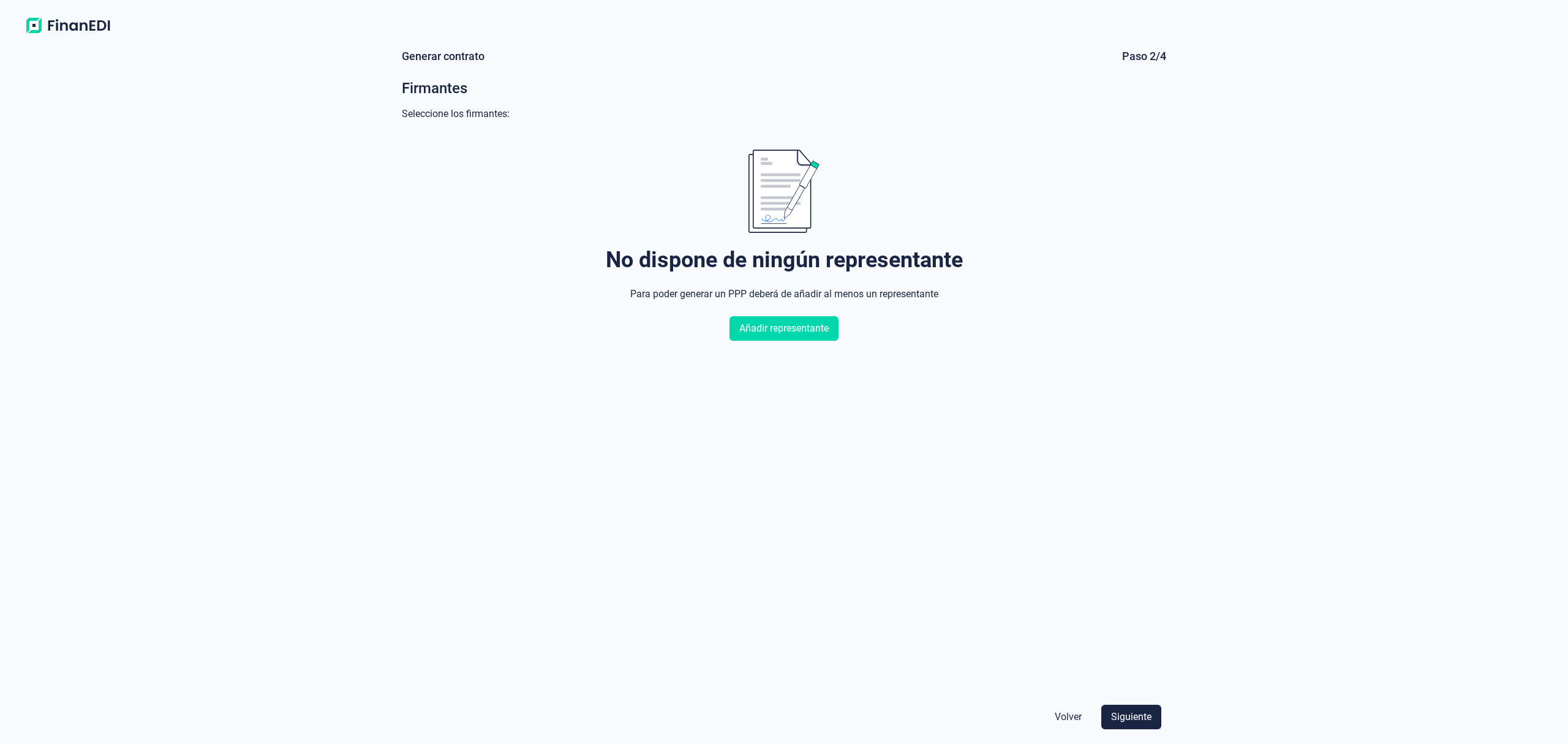
click at [1067, 717] on span "Volver" at bounding box center [1068, 717] width 27 height 14
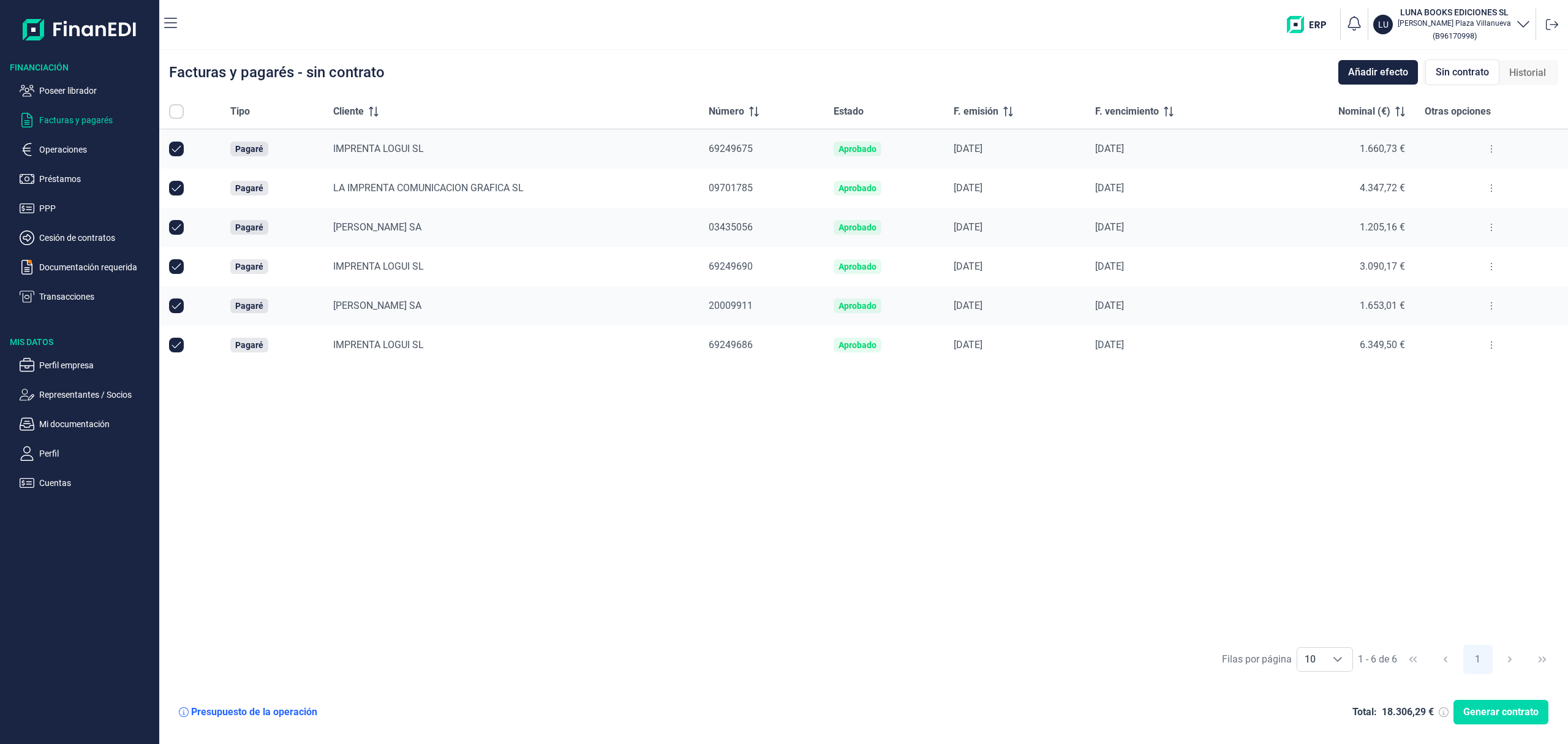
checkbox input "true"
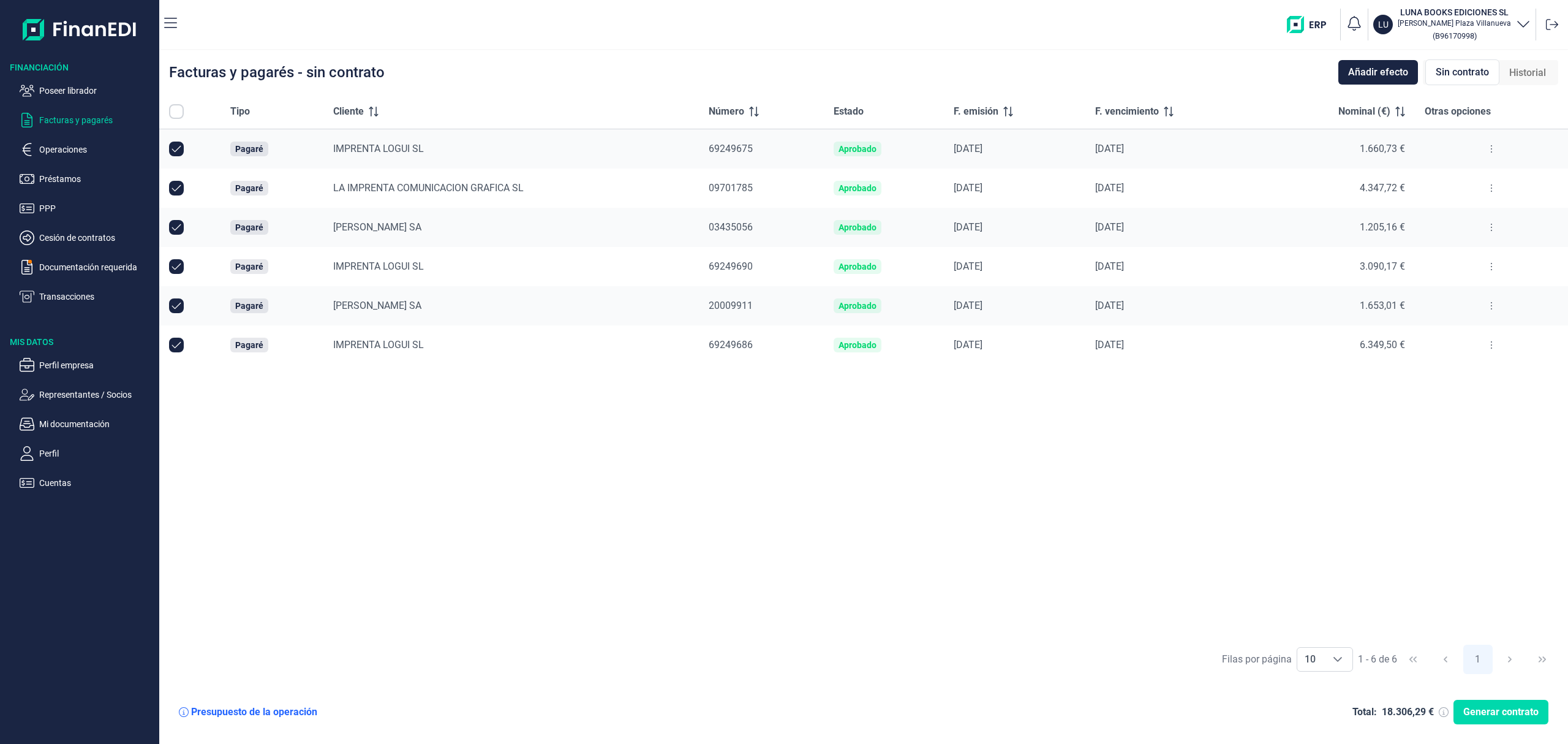
checkbox input "true"
